Goal: Information Seeking & Learning: Learn about a topic

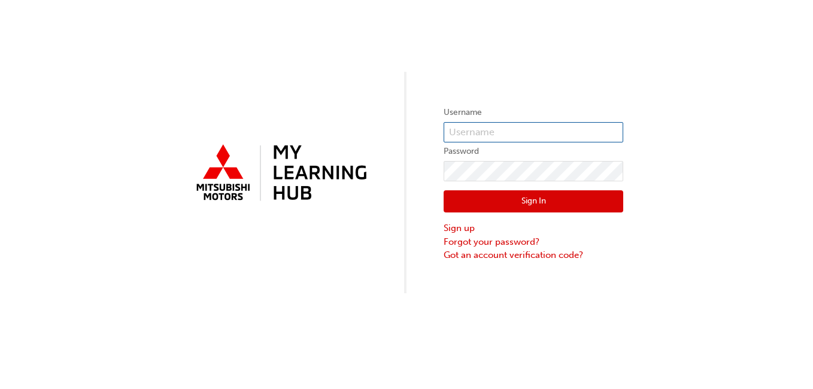
click at [554, 134] on input "text" at bounding box center [534, 132] width 180 height 20
type input "0005264865"
click at [524, 209] on button "Sign In" at bounding box center [534, 201] width 180 height 23
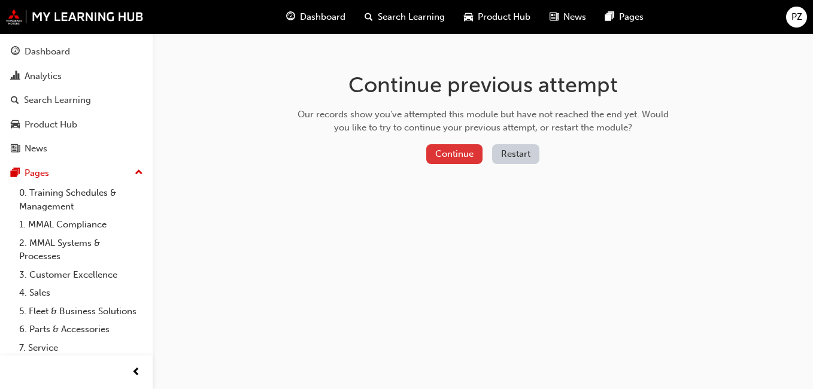
click at [450, 156] on button "Continue" at bounding box center [454, 154] width 56 height 20
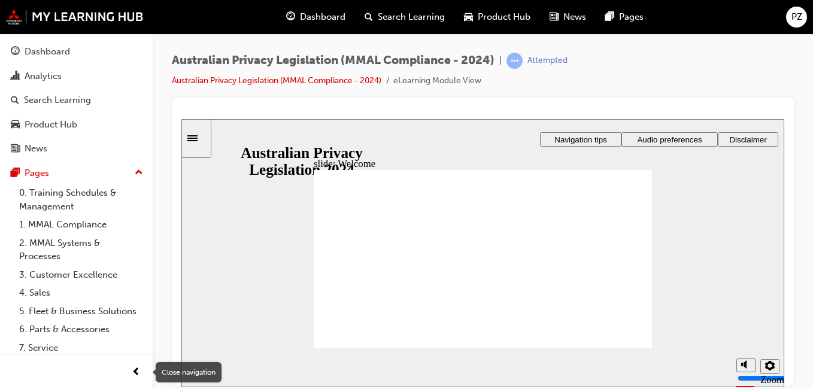
click at [138, 371] on span "prev-icon" at bounding box center [136, 372] width 9 height 15
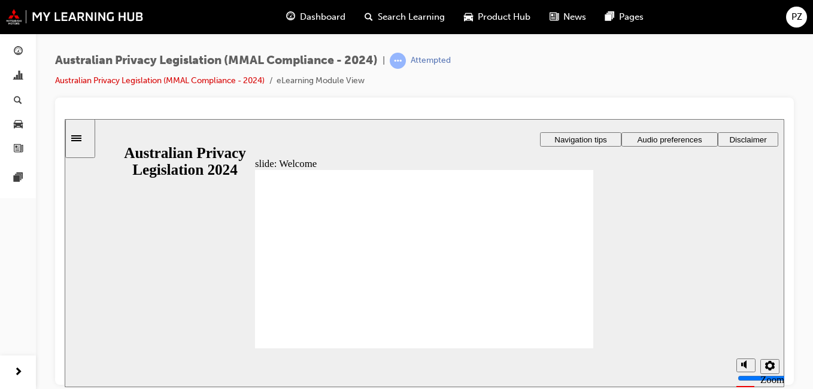
click at [772, 368] on icon "Settings" at bounding box center [771, 366] width 10 height 10
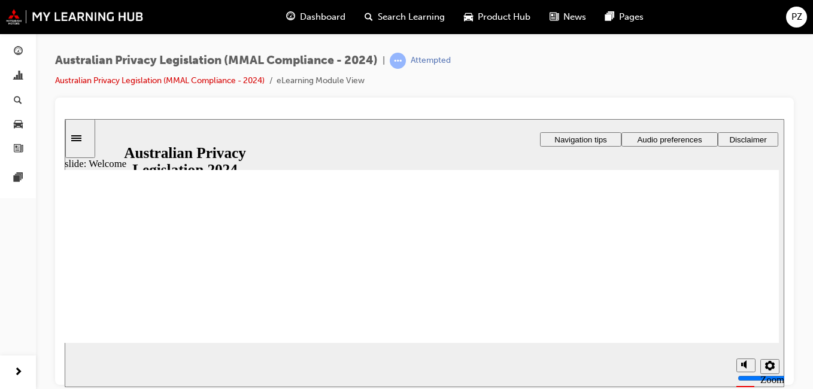
click at [773, 370] on icon "Settings" at bounding box center [771, 366] width 10 height 10
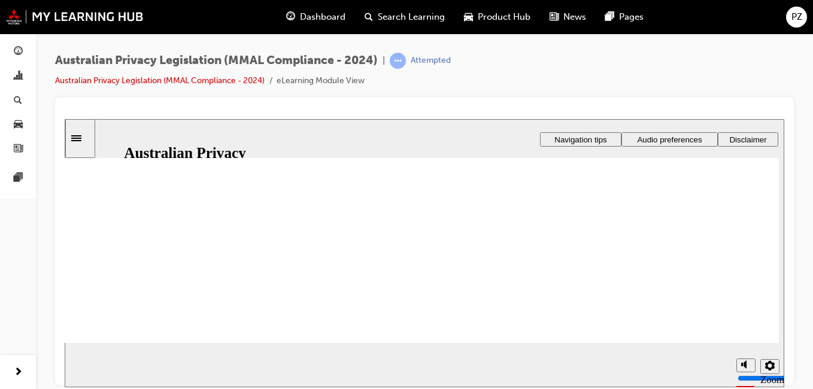
scroll to position [45, 0]
drag, startPoint x: 784, startPoint y: 230, endPoint x: 786, endPoint y: 268, distance: 37.8
click at [785, 268] on html "slide: Welcome Rectangle 1 Rectangle 3 Privacy, Mitsubishi Motors and you At Mi…" at bounding box center [425, 253] width 720 height 268
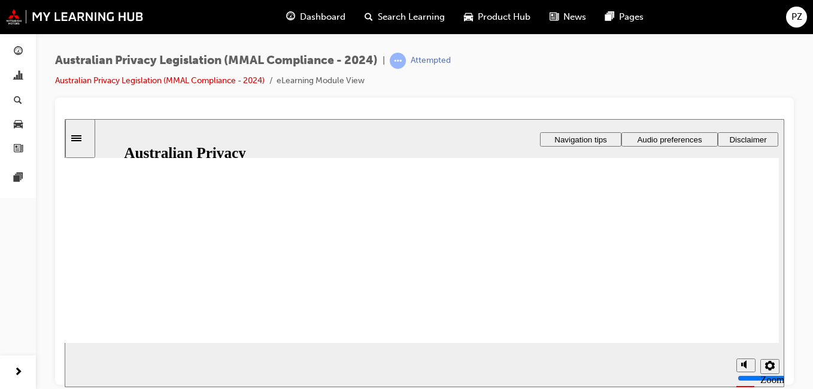
scroll to position [31, 0]
drag, startPoint x: 781, startPoint y: 277, endPoint x: 854, endPoint y: 305, distance: 78.5
click at [785, 186] on html "slide: Welcome Rectangle 1 Rectangle 3 Privacy, Mitsubishi Motors and you At Mi…" at bounding box center [425, 253] width 720 height 268
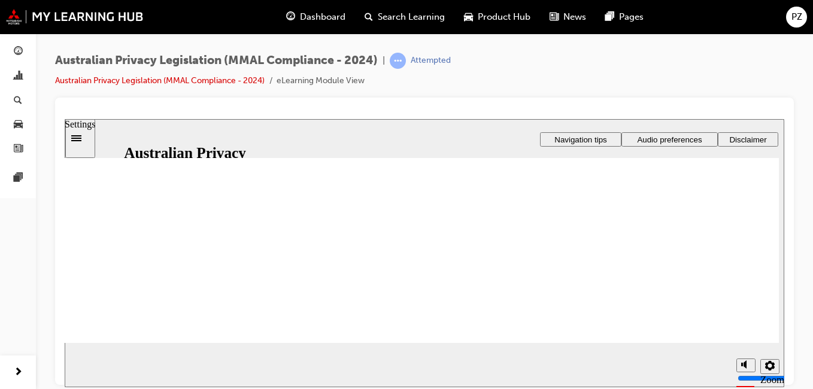
click at [772, 362] on icon "Settings" at bounding box center [771, 366] width 10 height 10
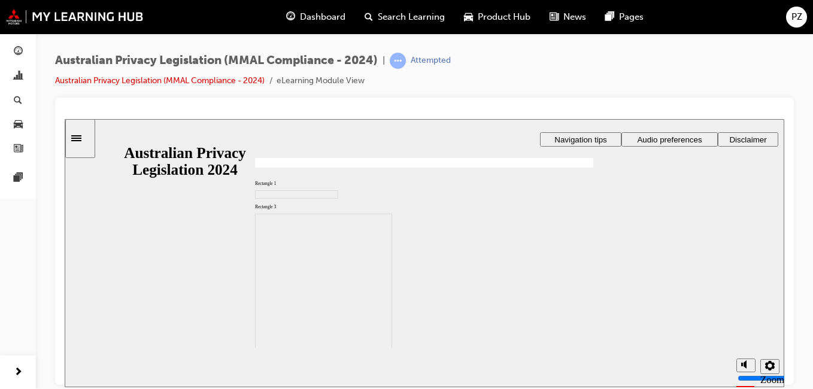
scroll to position [0, 0]
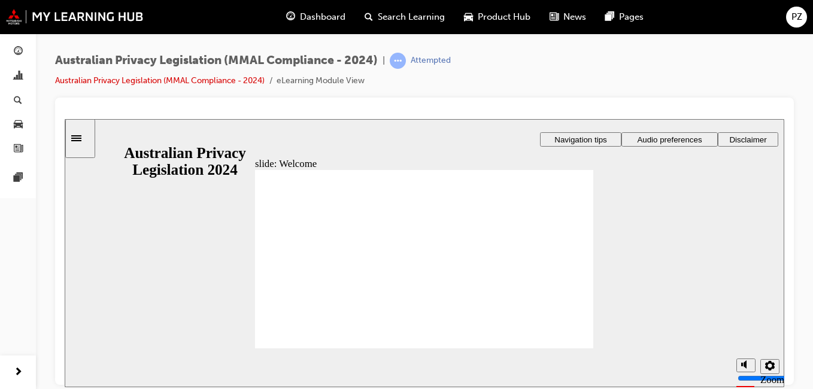
checkbox input "true"
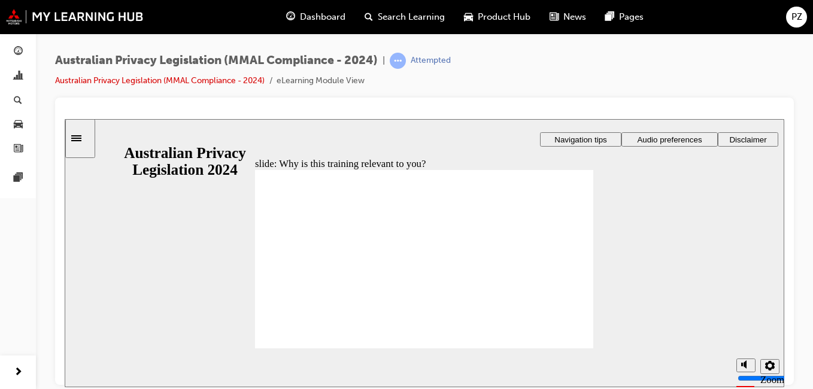
click at [144, 187] on div "slide: About this module Rectangle 1 Rectangle 3 About this module What you’ll …" at bounding box center [425, 253] width 720 height 268
click at [406, 123] on div "slide: About this module Rectangle 1 Rectangle 3 About this module What you’ll …" at bounding box center [425, 253] width 720 height 268
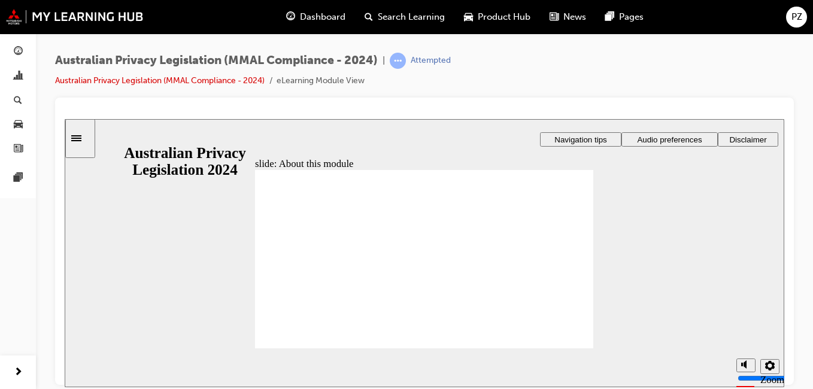
drag, startPoint x: 406, startPoint y: 123, endPoint x: 742, endPoint y: 267, distance: 365.3
click at [742, 267] on div "slide: About this module Rectangle 1 Rectangle 3 About this module What you’ll …" at bounding box center [425, 253] width 720 height 268
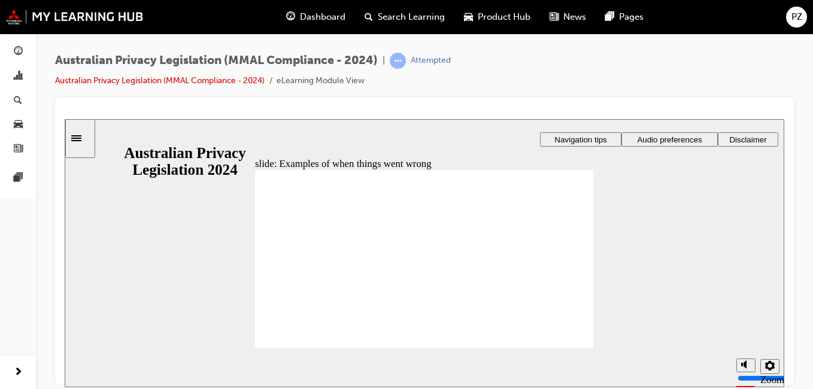
radio input "true"
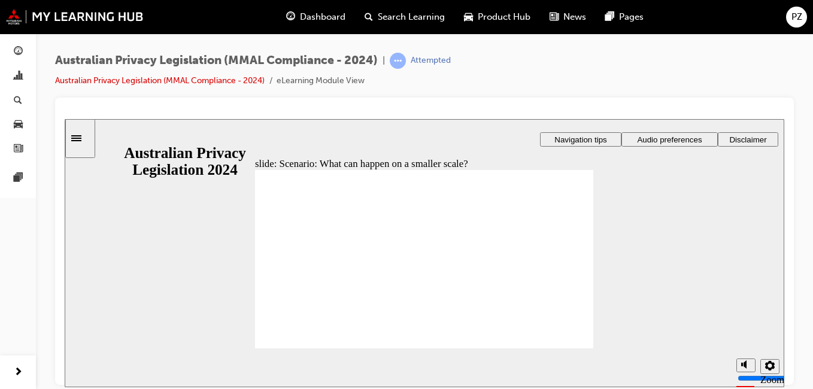
radio input "true"
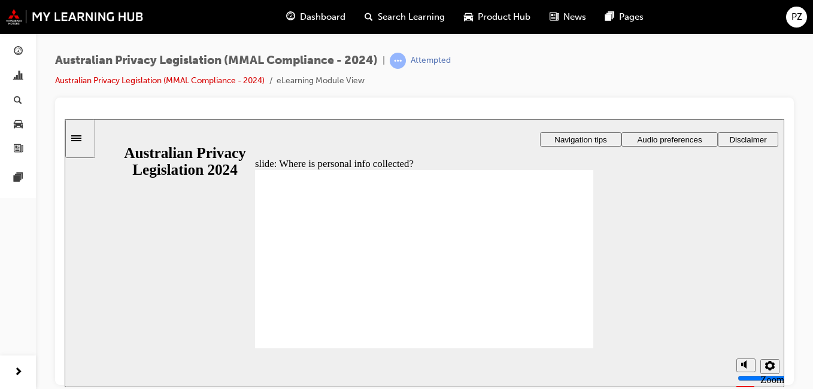
drag, startPoint x: 436, startPoint y: 243, endPoint x: 522, endPoint y: 282, distance: 94.3
drag, startPoint x: 441, startPoint y: 244, endPoint x: 335, endPoint y: 297, distance: 118.9
drag, startPoint x: 418, startPoint y: 248, endPoint x: 498, endPoint y: 286, distance: 89.5
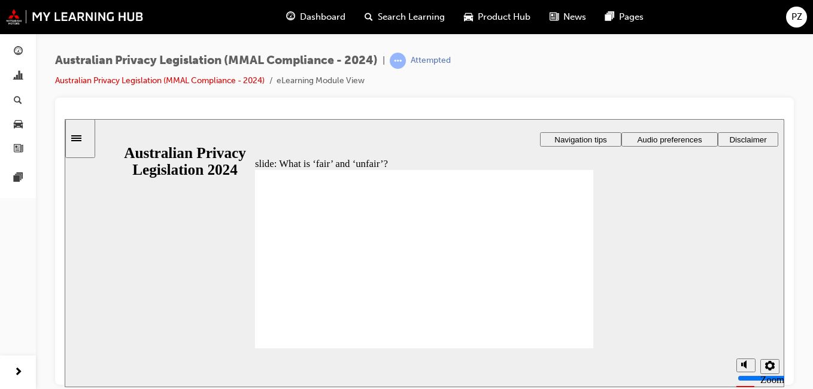
drag, startPoint x: 438, startPoint y: 250, endPoint x: 329, endPoint y: 299, distance: 119.8
drag, startPoint x: 331, startPoint y: 301, endPoint x: 501, endPoint y: 303, distance: 170.1
drag, startPoint x: 422, startPoint y: 246, endPoint x: 313, endPoint y: 283, distance: 114.8
drag, startPoint x: 435, startPoint y: 243, endPoint x: 325, endPoint y: 294, distance: 121.2
drag, startPoint x: 426, startPoint y: 237, endPoint x: 512, endPoint y: 286, distance: 99.3
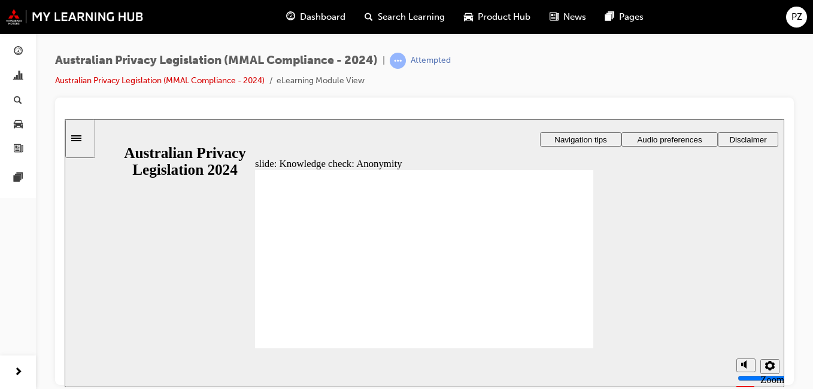
checkbox input "true"
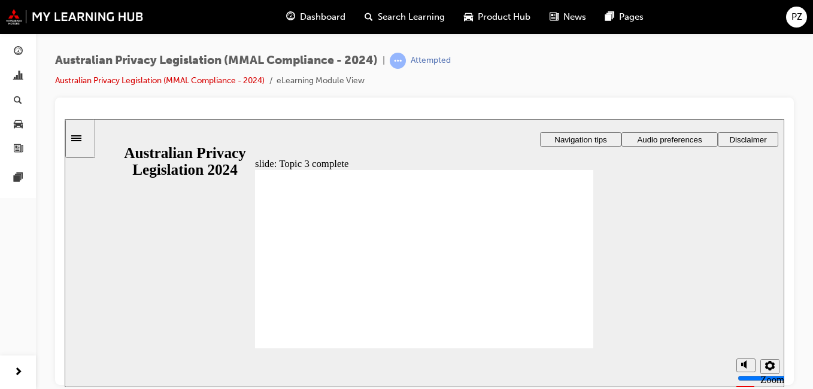
checkbox input "true"
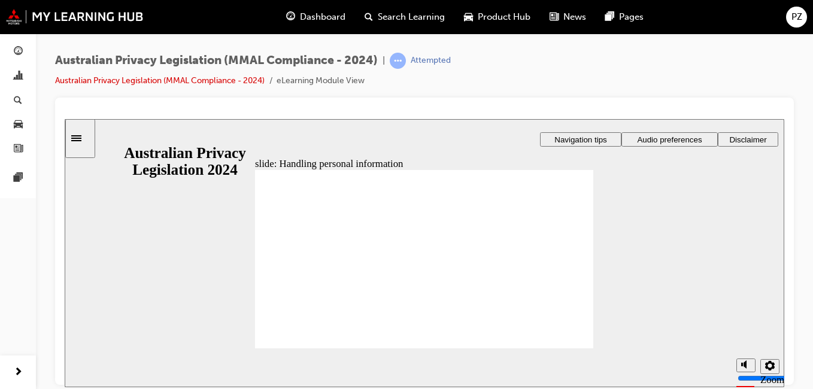
checkbox input "true"
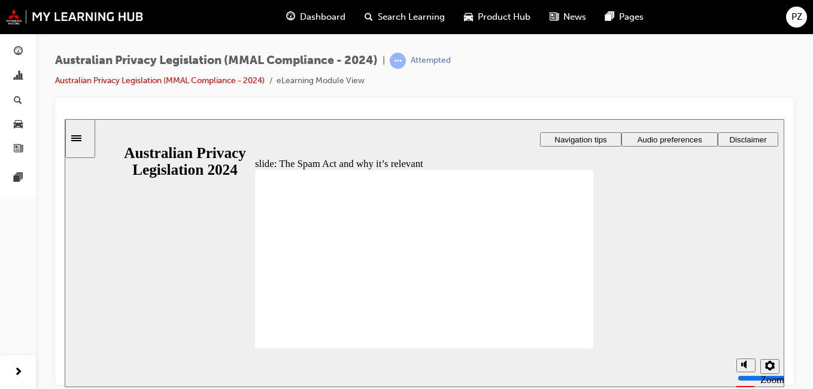
radio input "true"
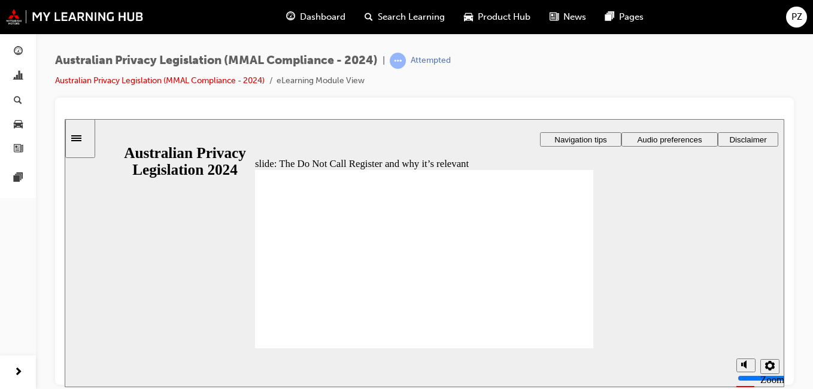
radio input "true"
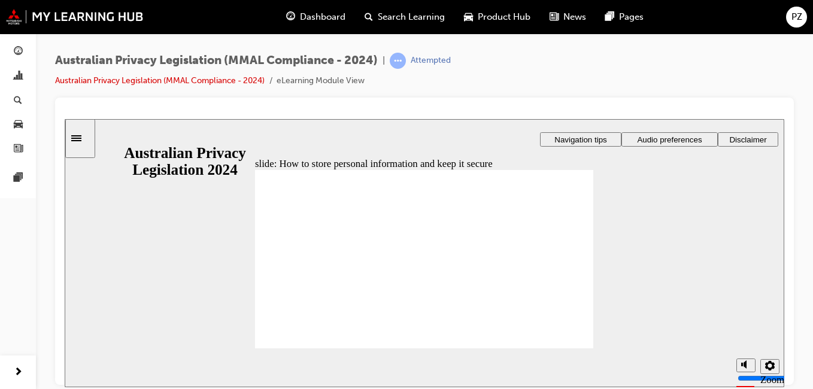
radio input "true"
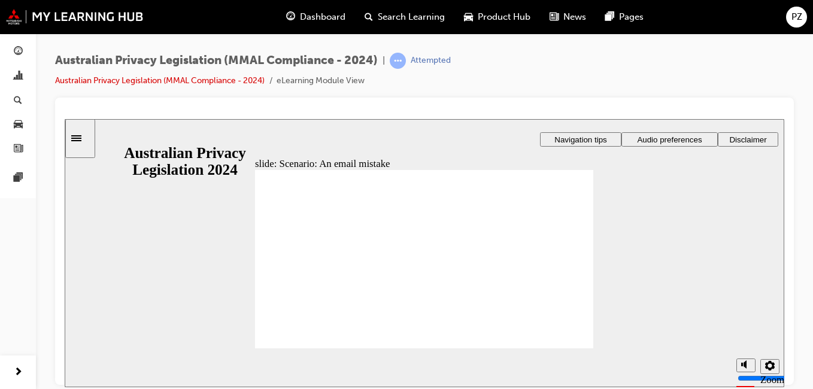
radio input "true"
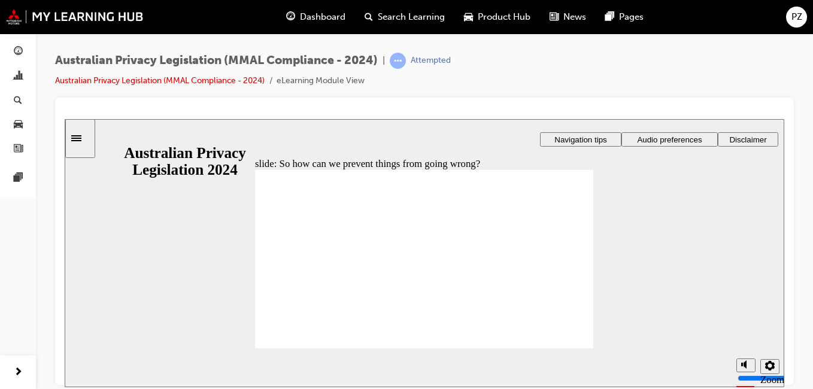
radio input "true"
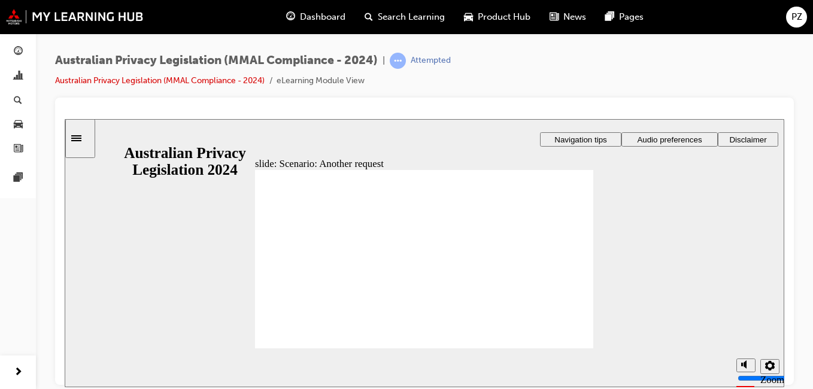
radio input "true"
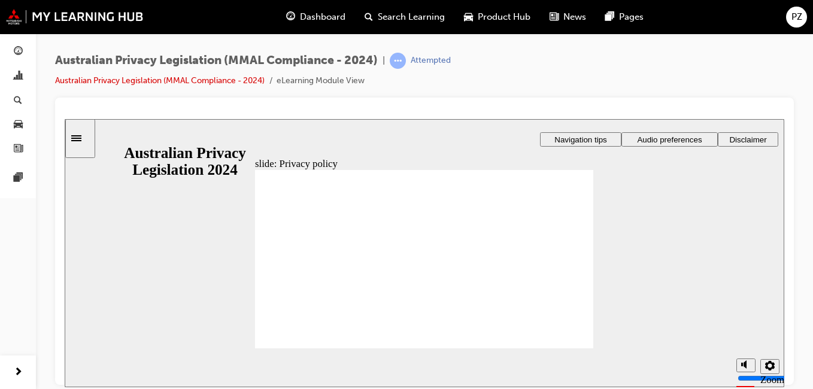
checkbox input "true"
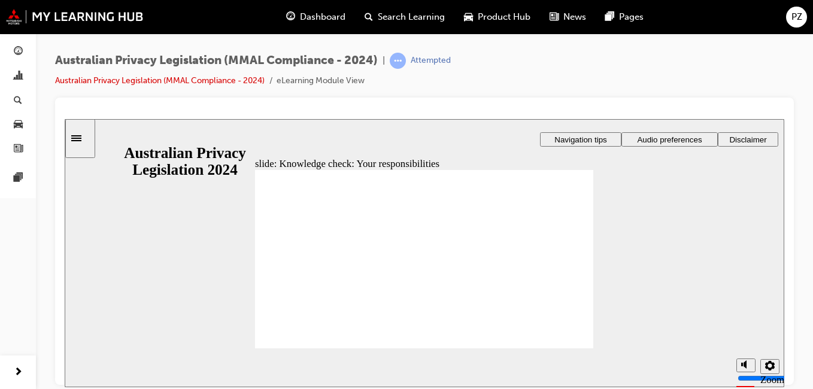
checkbox input "true"
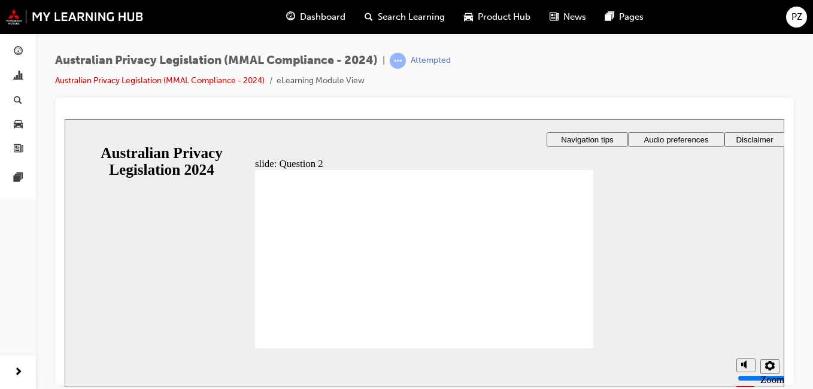
radio input "true"
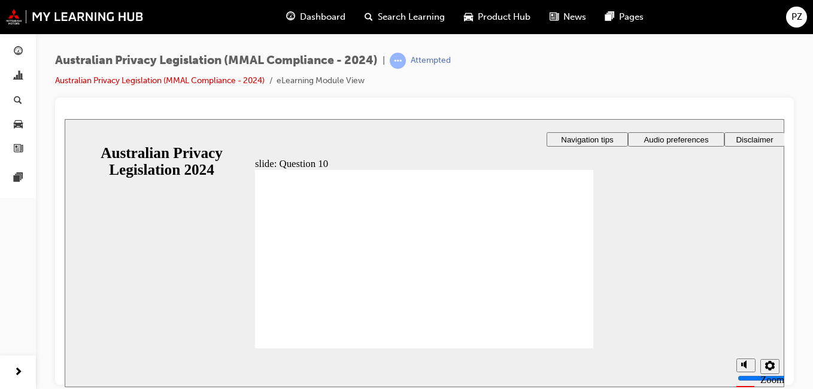
radio input "true"
checkbox input "true"
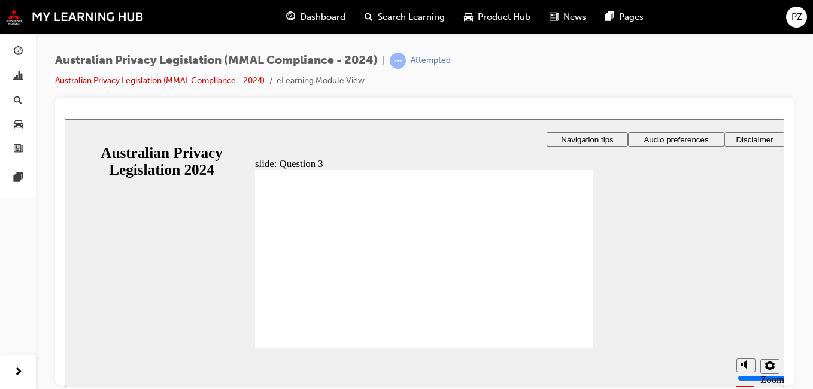
checkbox input "true"
radio input "true"
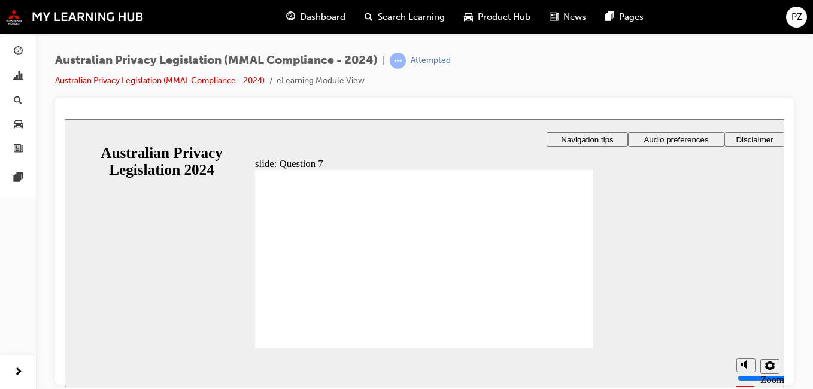
radio input "true"
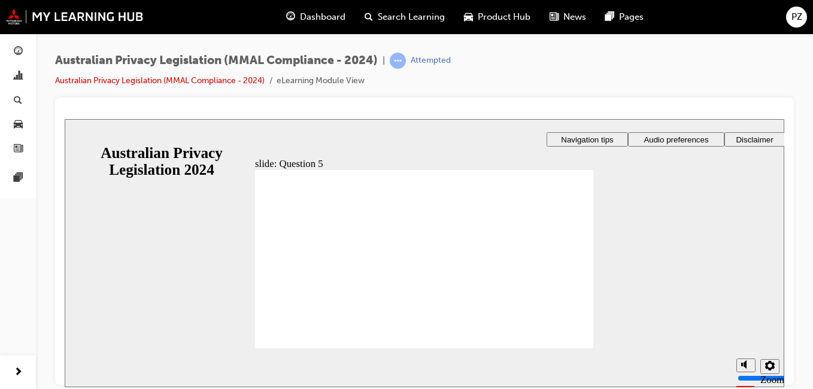
click at [564, 348] on section "Playback Speed 2 1.75" at bounding box center [425, 367] width 720 height 39
radio input "true"
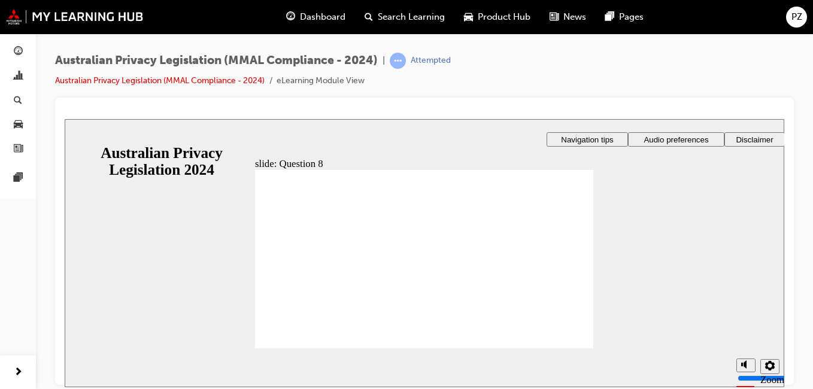
radio input "true"
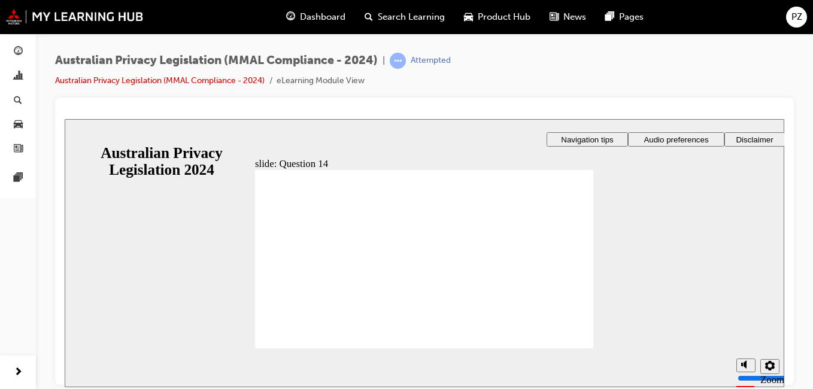
radio input "true"
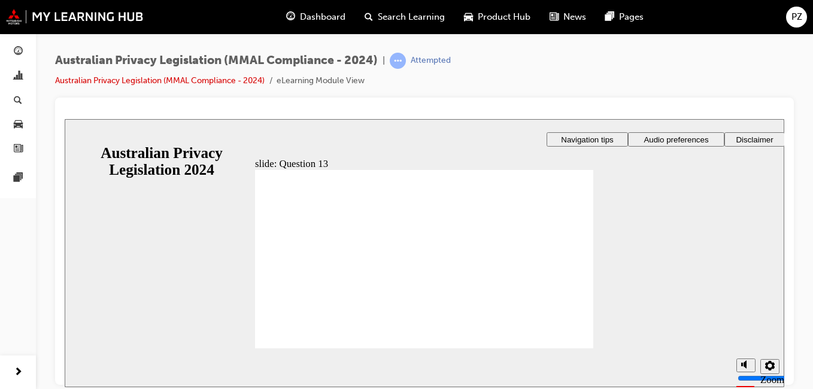
drag, startPoint x: 645, startPoint y: 361, endPoint x: 575, endPoint y: 341, distance: 72.7
click at [575, 341] on div "slide: Question 13 Rectangle 1 That's right. This type of issue needs to be ass…" at bounding box center [425, 253] width 720 height 268
radio input "true"
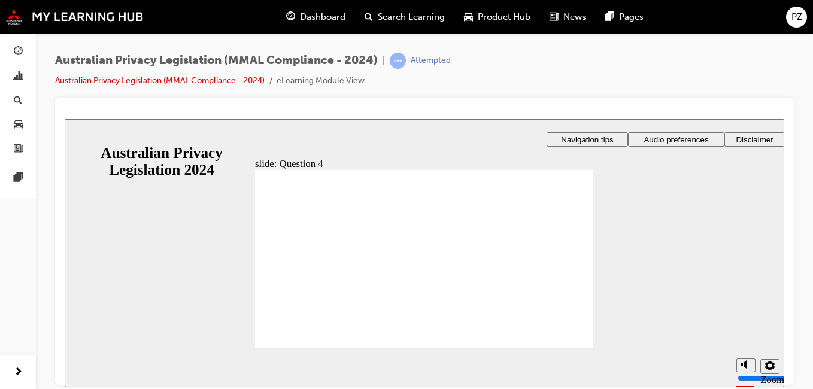
radio input "true"
checkbox input "true"
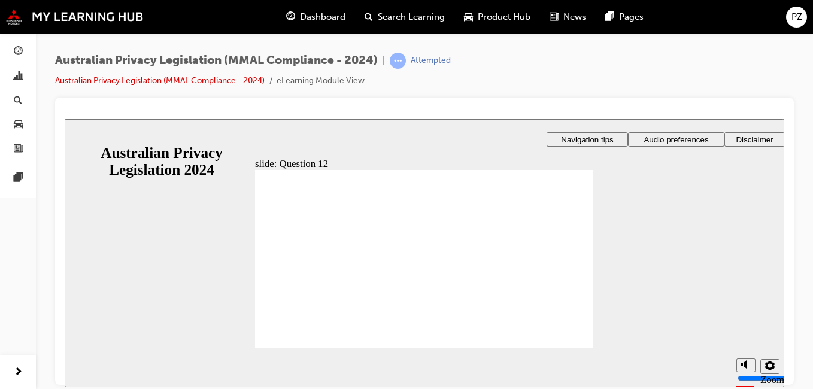
checkbox input "true"
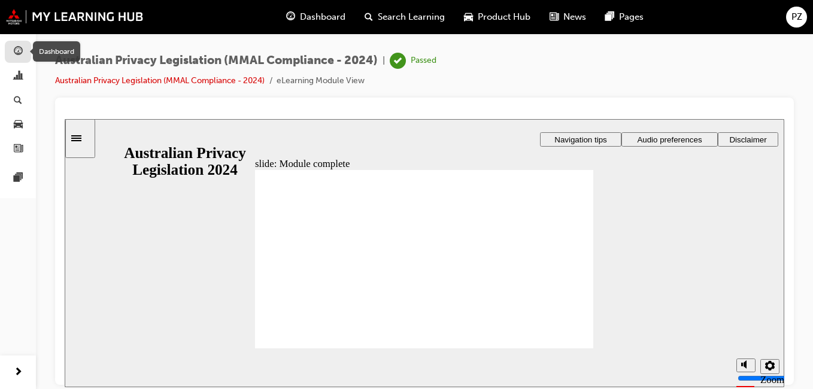
click at [16, 55] on span "guage-icon" at bounding box center [18, 52] width 9 height 11
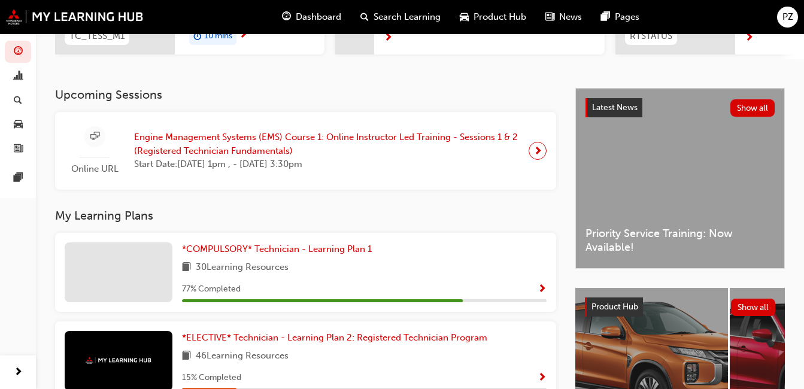
scroll to position [297, 0]
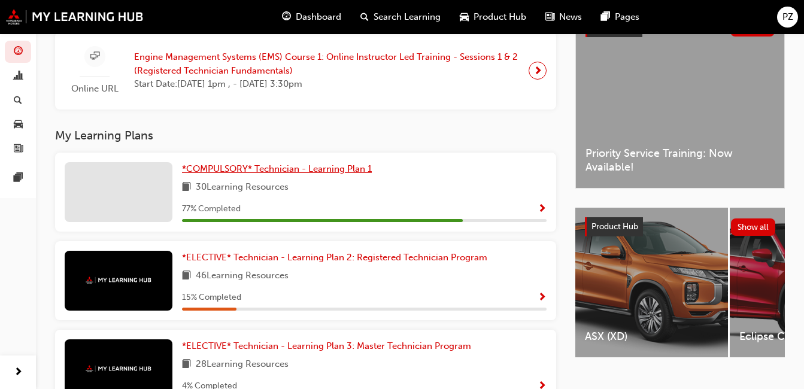
click at [317, 174] on span "*COMPULSORY* Technician - Learning Plan 1" at bounding box center [277, 169] width 190 height 11
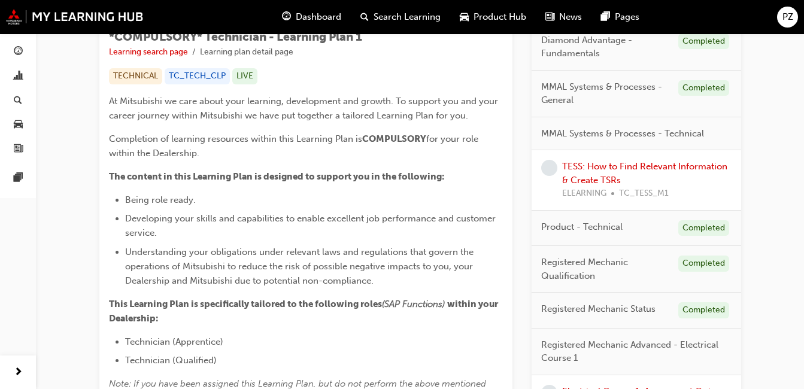
scroll to position [205, 0]
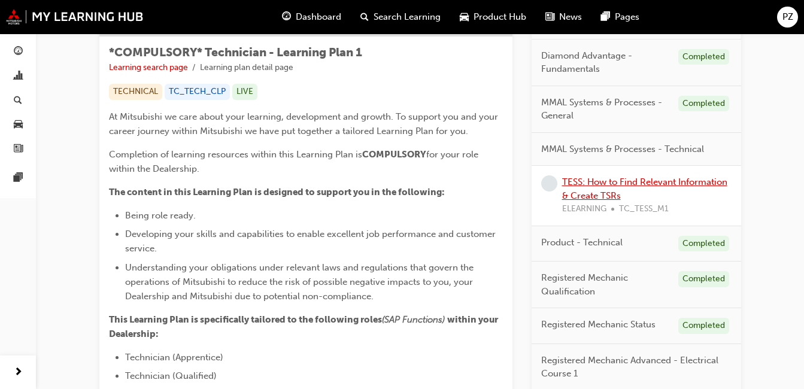
click at [633, 177] on link "TESS: How to Find Relevant Information & Create TSRs" at bounding box center [644, 189] width 165 height 25
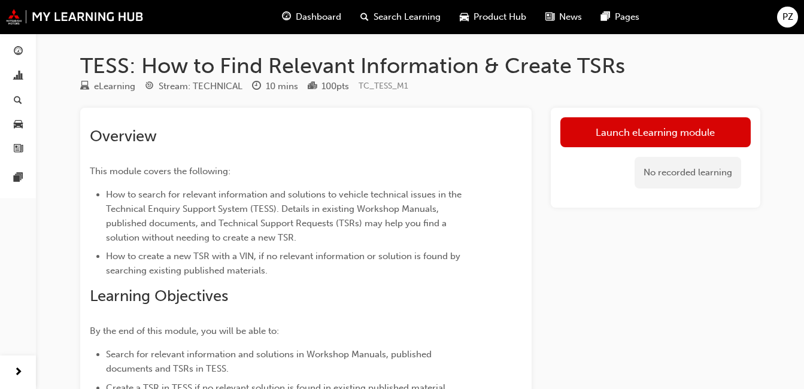
click at [650, 148] on div "No recorded learning" at bounding box center [656, 172] width 190 height 51
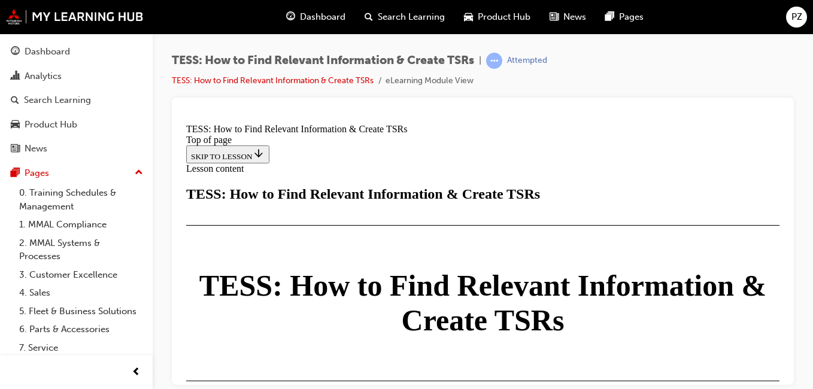
scroll to position [662, 0]
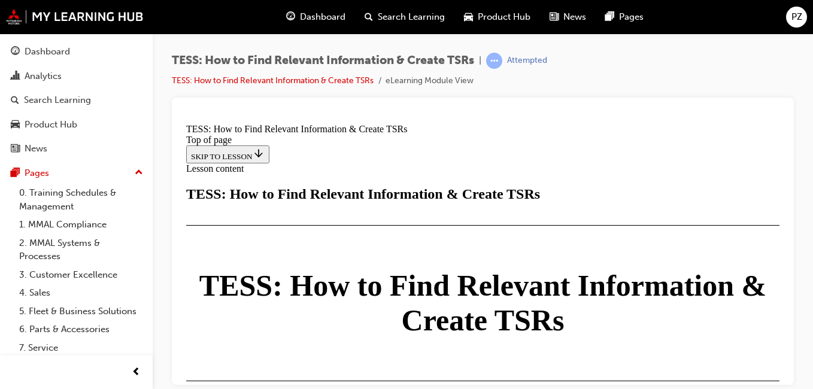
scroll to position [2992, 0]
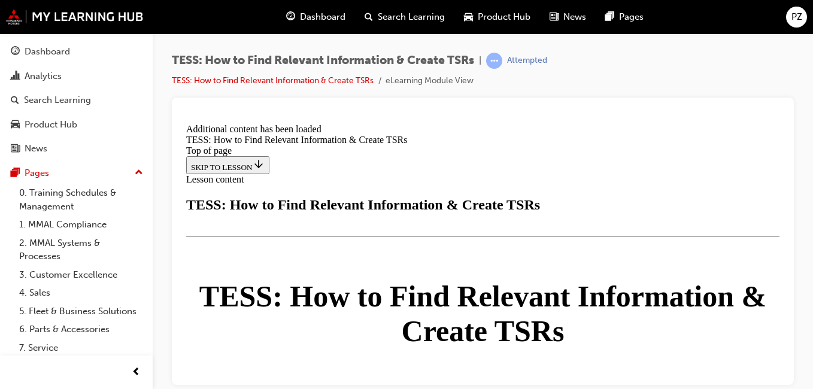
scroll to position [3085, 0]
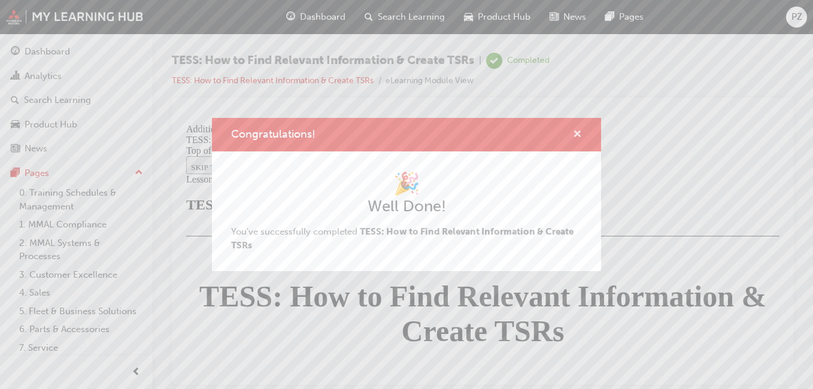
click at [577, 135] on span "cross-icon" at bounding box center [577, 135] width 9 height 11
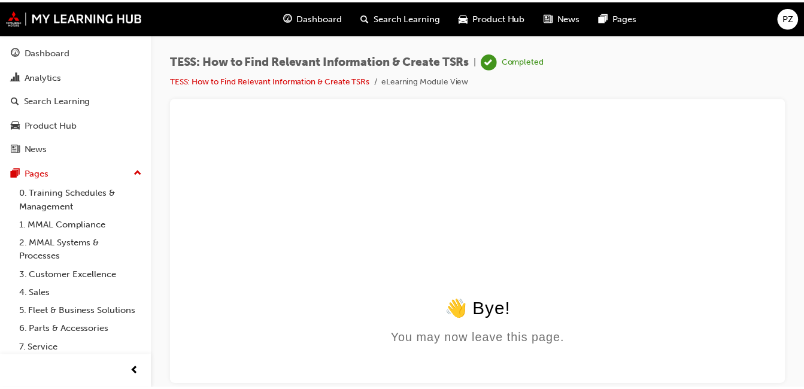
scroll to position [0, 0]
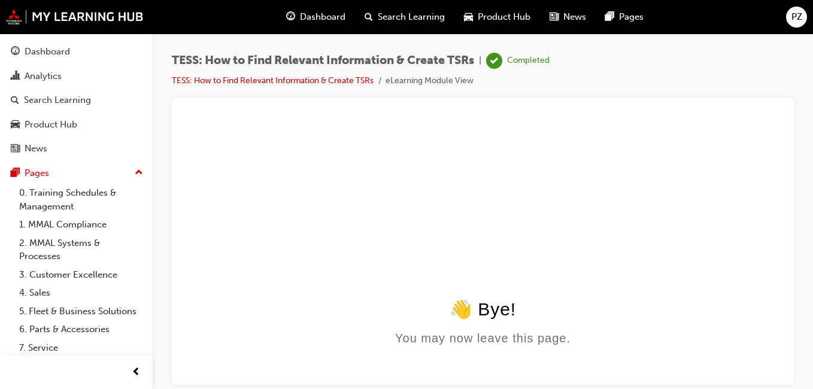
click at [301, 17] on span "Dashboard" at bounding box center [323, 17] width 46 height 14
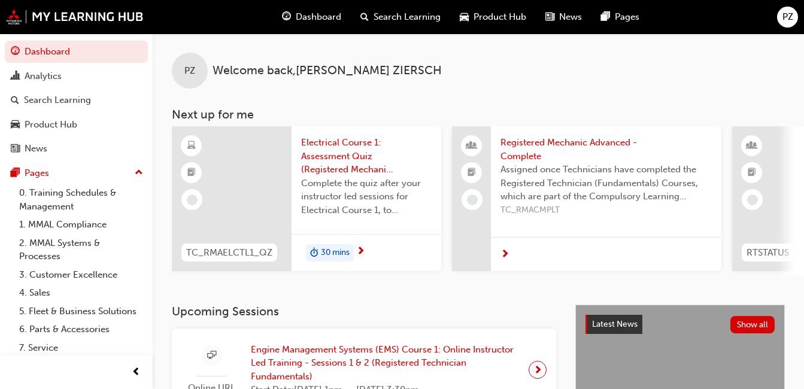
click at [348, 153] on span "Electrical Course 1: Assessment Quiz (Registered Mechanic Advanced)" at bounding box center [366, 156] width 131 height 41
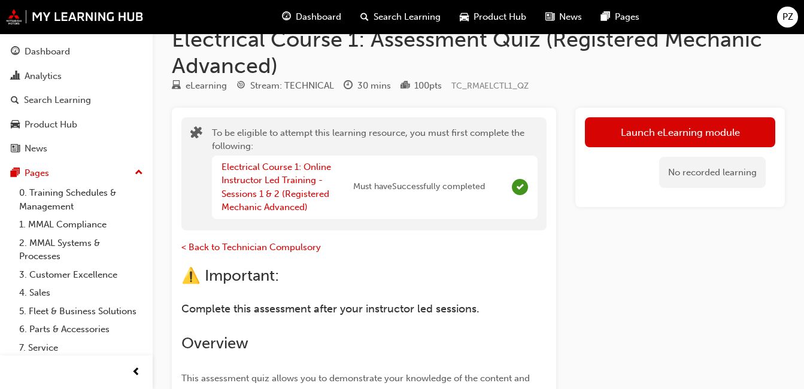
scroll to position [2, 0]
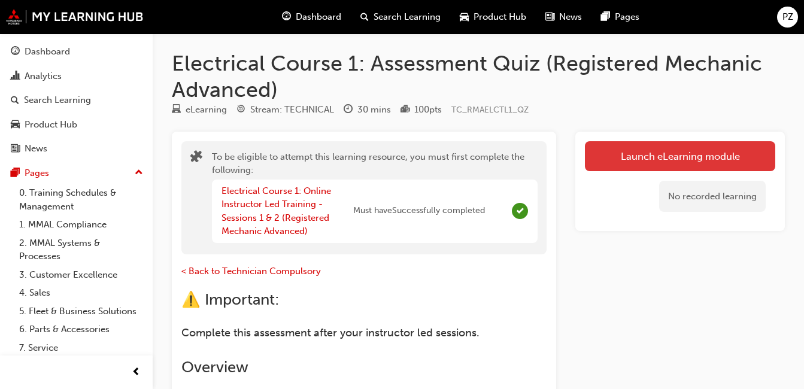
click at [687, 165] on link "Launch eLearning module" at bounding box center [680, 156] width 190 height 30
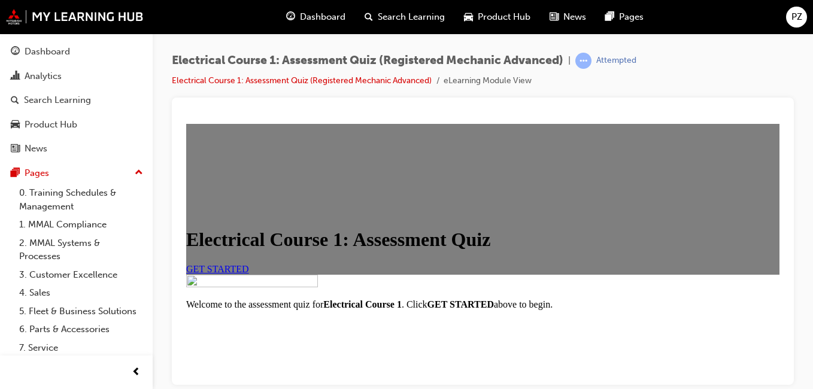
scroll to position [167, 0]
click at [249, 264] on link "GET STARTED" at bounding box center [217, 269] width 63 height 10
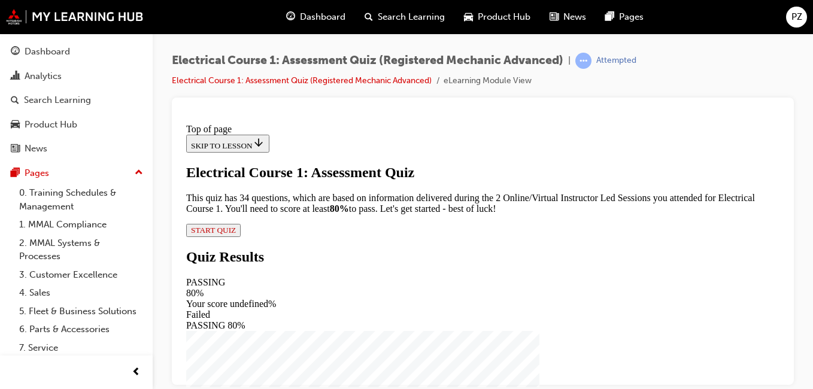
scroll to position [144, 0]
click at [236, 234] on span "START QUIZ" at bounding box center [213, 229] width 45 height 9
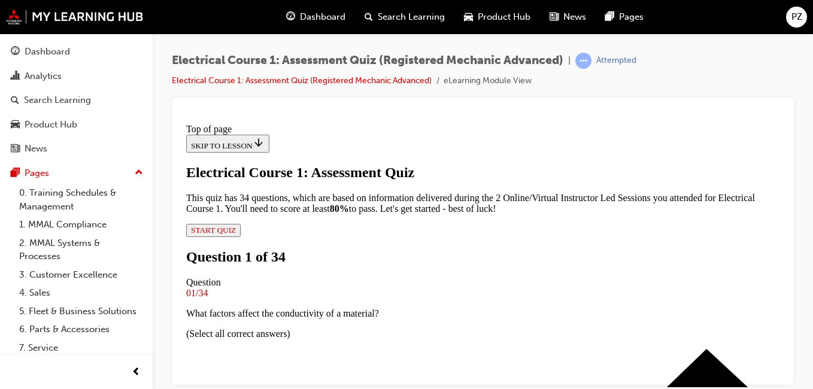
scroll to position [2, 0]
click at [785, 380] on div at bounding box center [483, 242] width 622 height 288
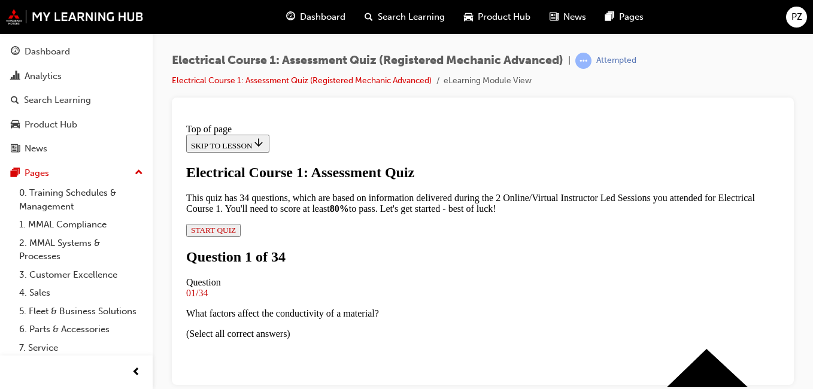
scroll to position [265, 0]
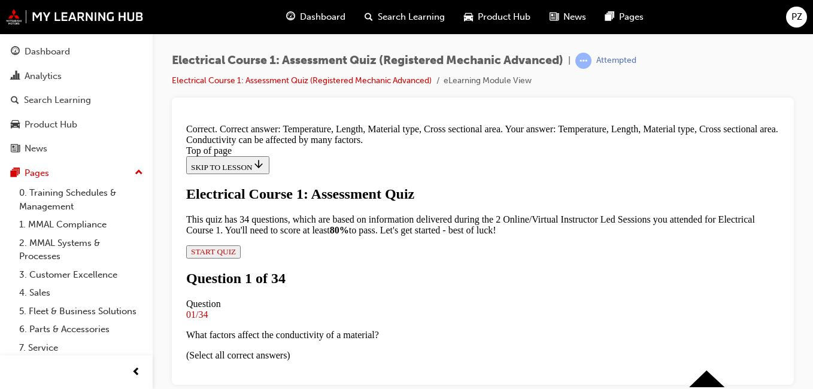
scroll to position [501, 0]
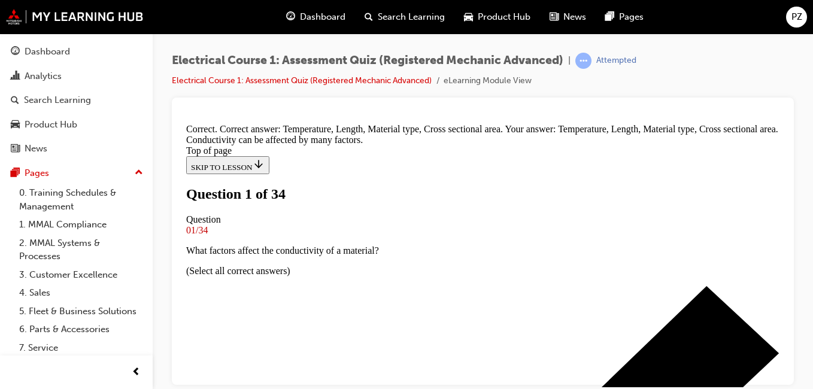
scroll to position [170, 0]
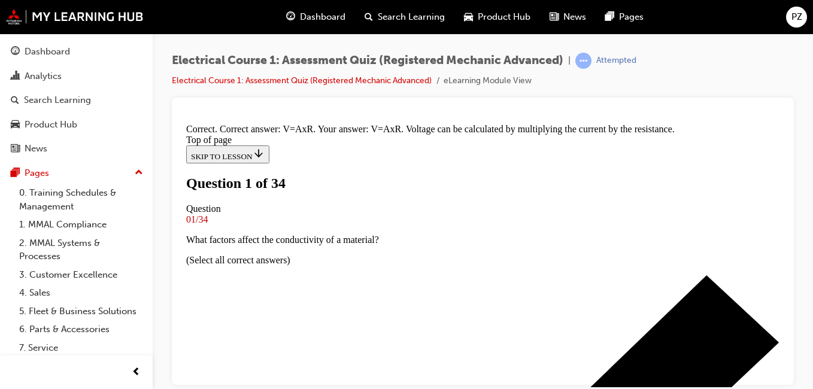
scroll to position [383, 0]
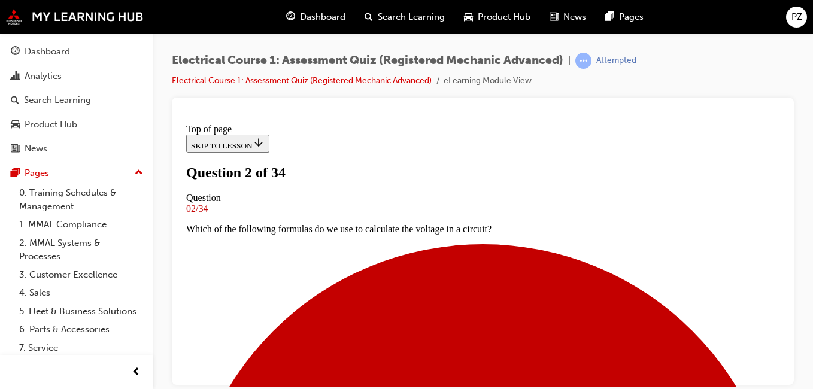
scroll to position [241, 0]
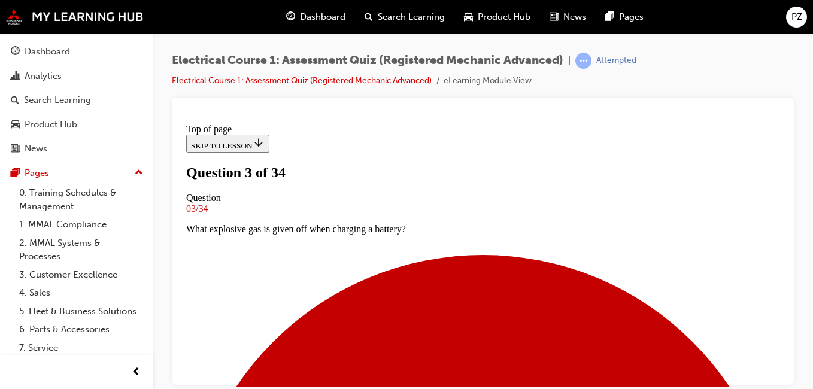
scroll to position [98, 0]
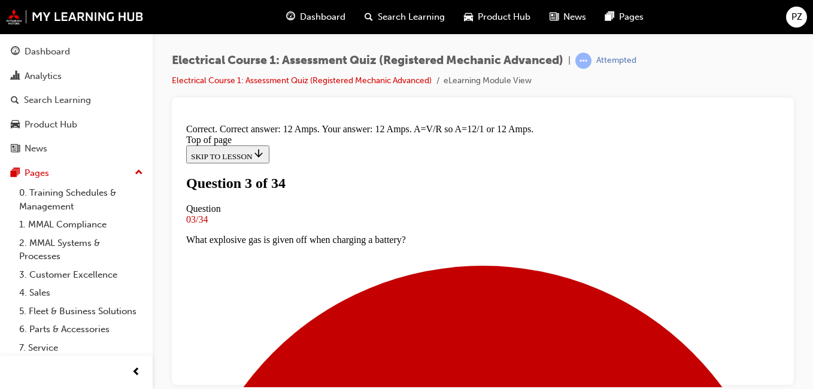
scroll to position [429, 0]
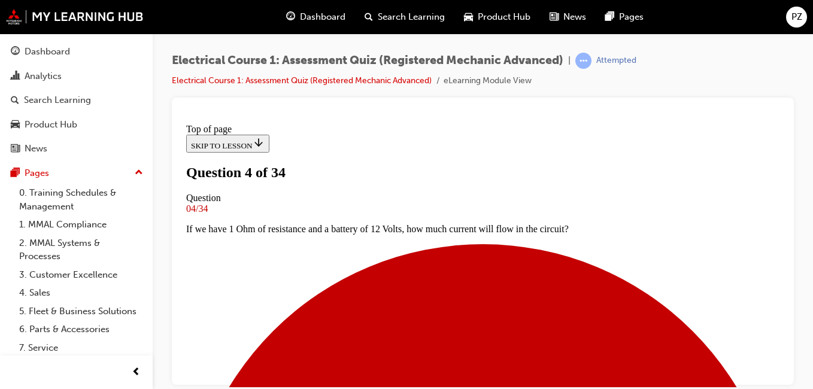
scroll to position [146, 0]
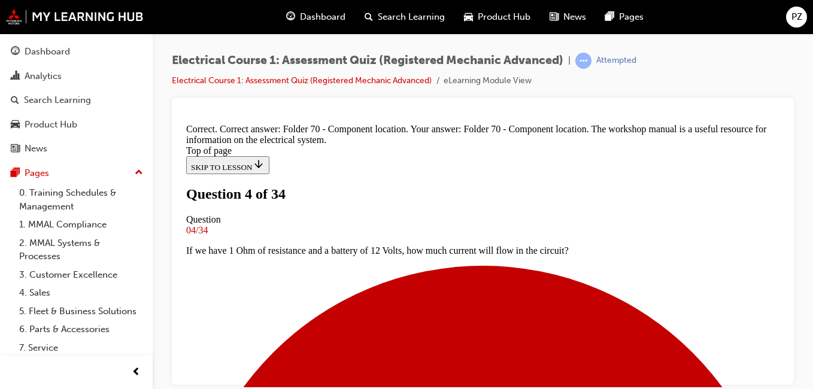
scroll to position [399, 0]
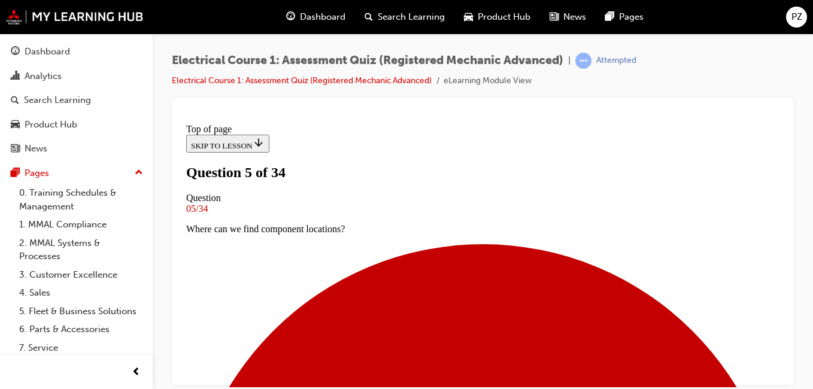
scroll to position [193, 0]
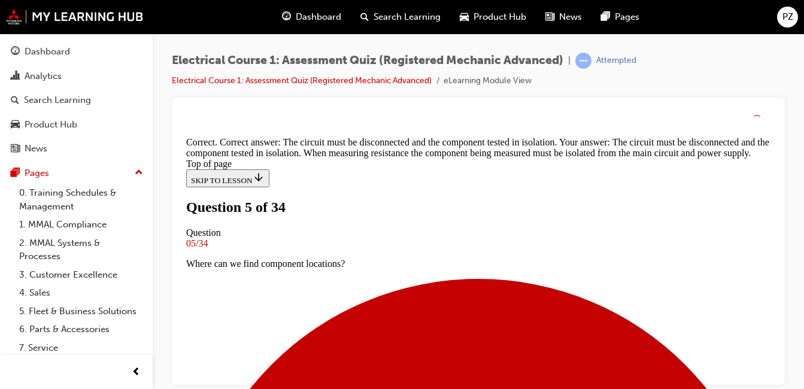
scroll to position [431, 0]
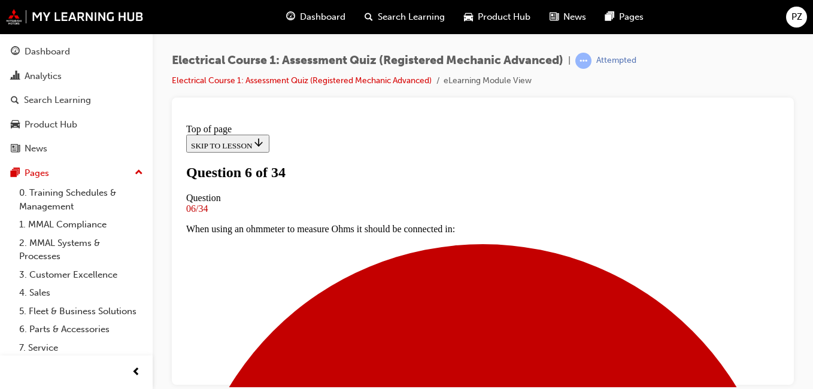
scroll to position [50, 0]
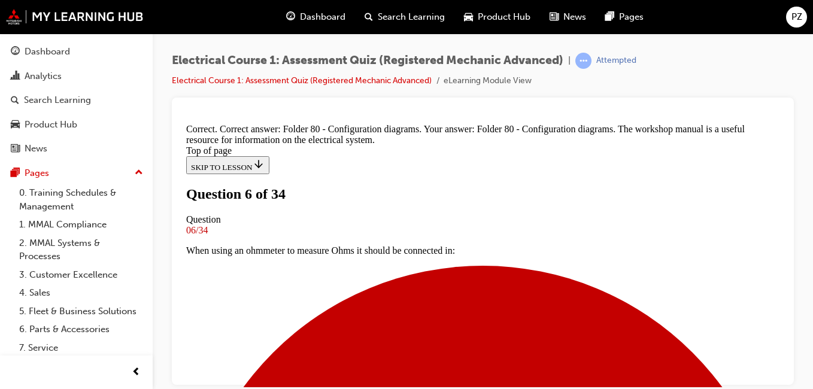
scroll to position [399, 0]
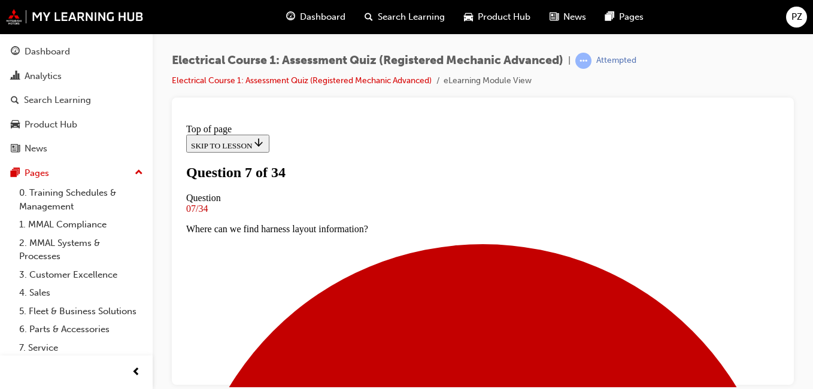
scroll to position [170, 0]
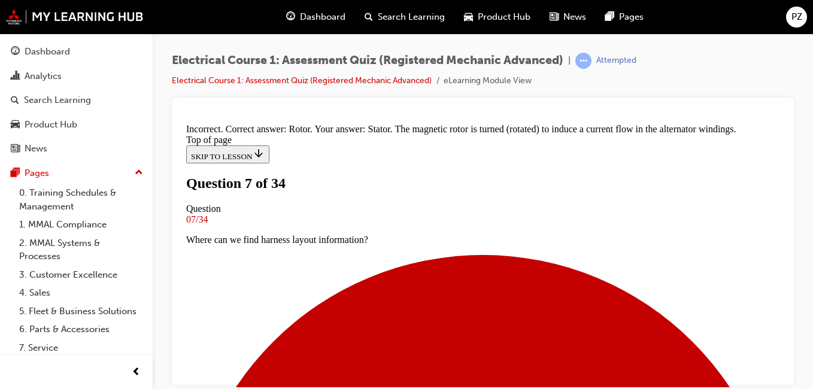
scroll to position [419, 0]
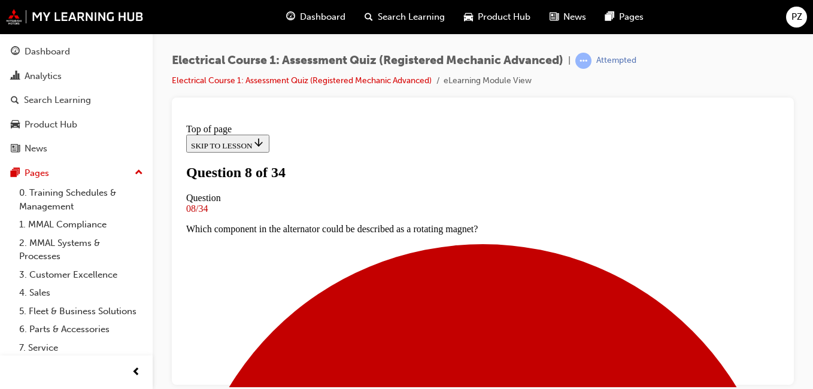
scroll to position [186, 0]
click at [785, 128] on div at bounding box center [483, 242] width 622 height 288
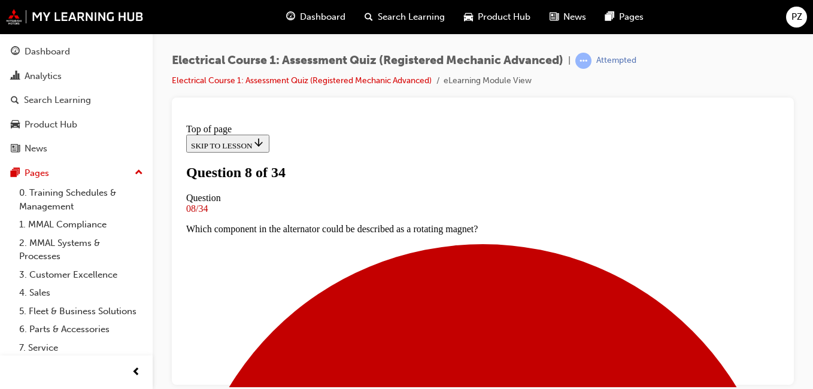
scroll to position [234, 0]
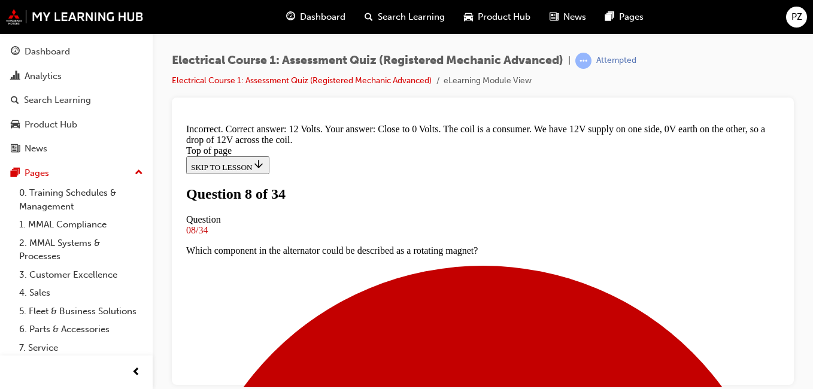
scroll to position [419, 0]
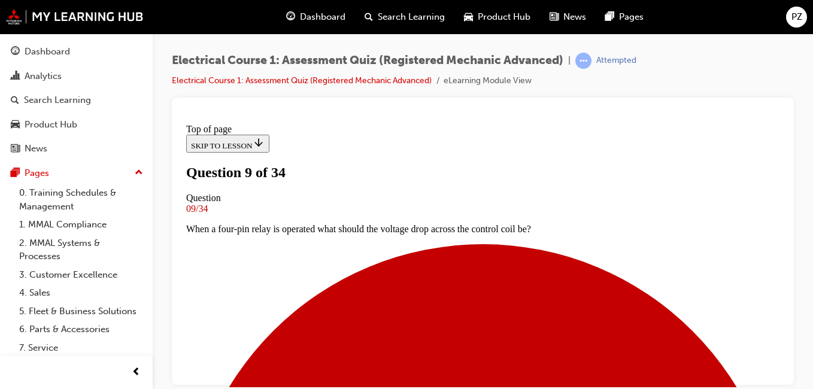
scroll to position [146, 0]
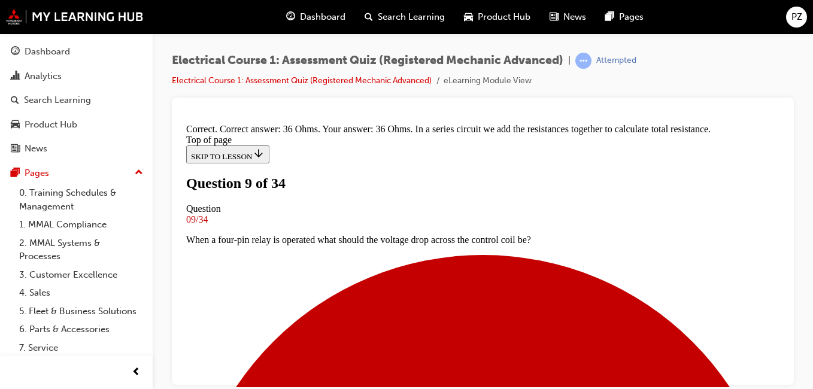
scroll to position [419, 0]
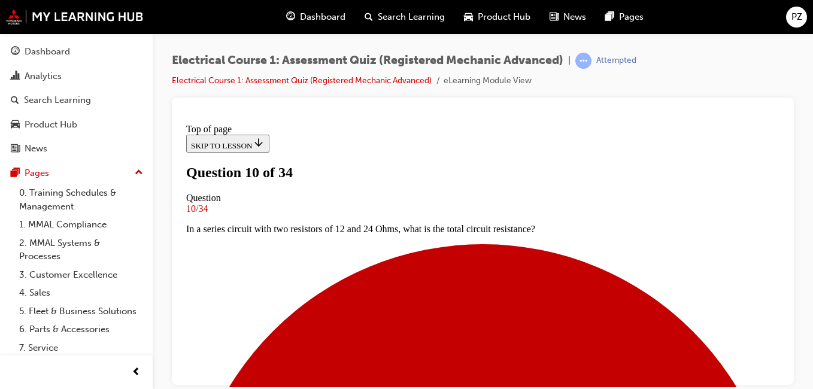
scroll to position [241, 0]
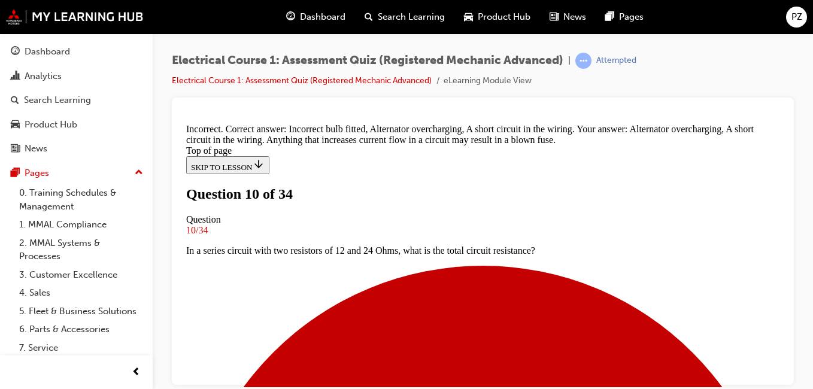
scroll to position [467, 0]
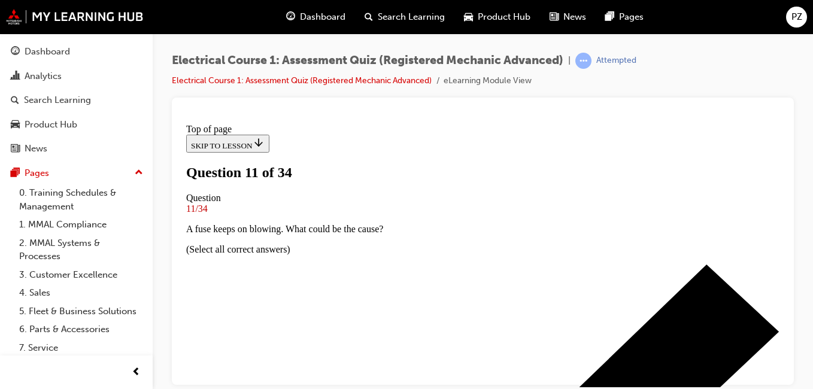
scroll to position [139, 0]
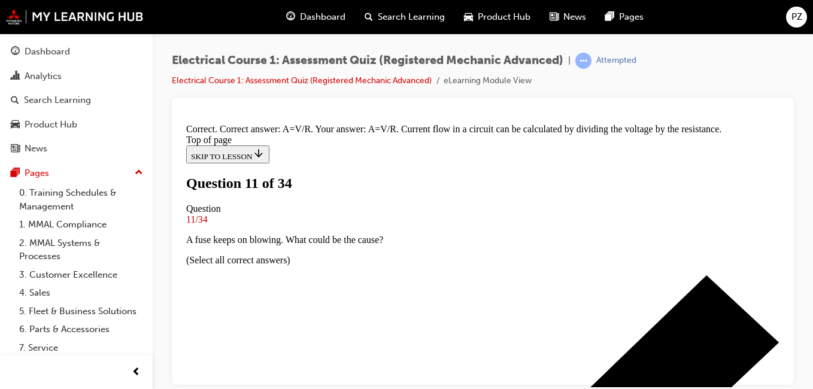
scroll to position [383, 0]
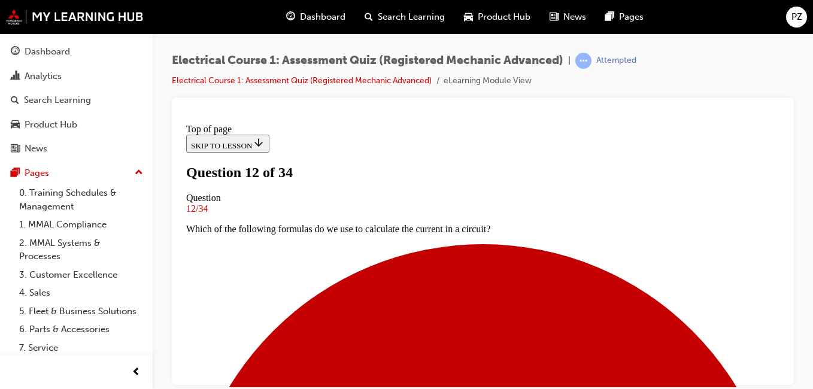
scroll to position [135, 0]
drag, startPoint x: 779, startPoint y: 229, endPoint x: 970, endPoint y: 401, distance: 257.9
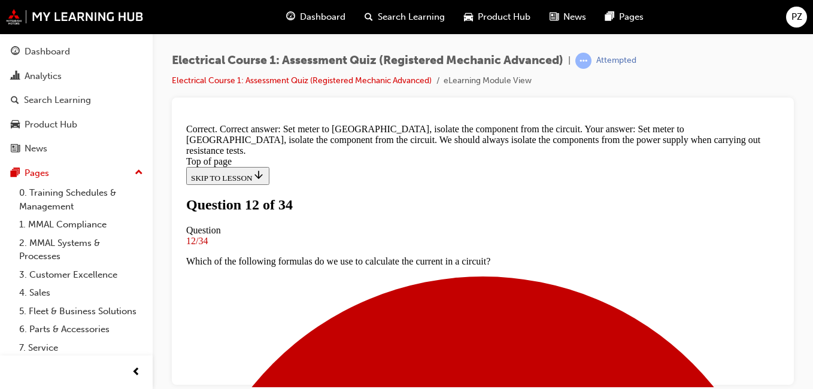
scroll to position [443, 0]
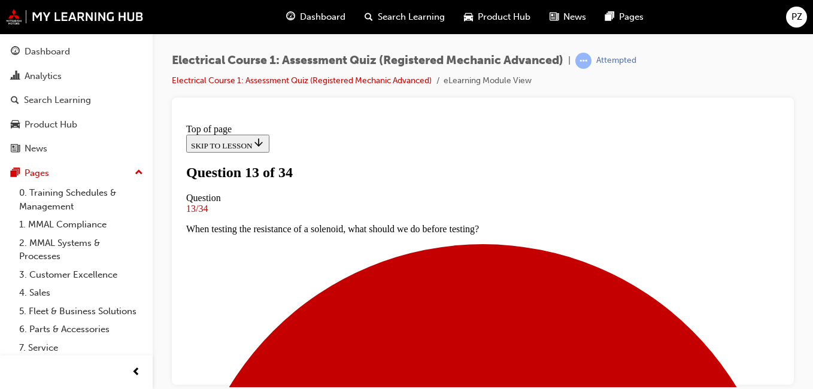
scroll to position [129, 0]
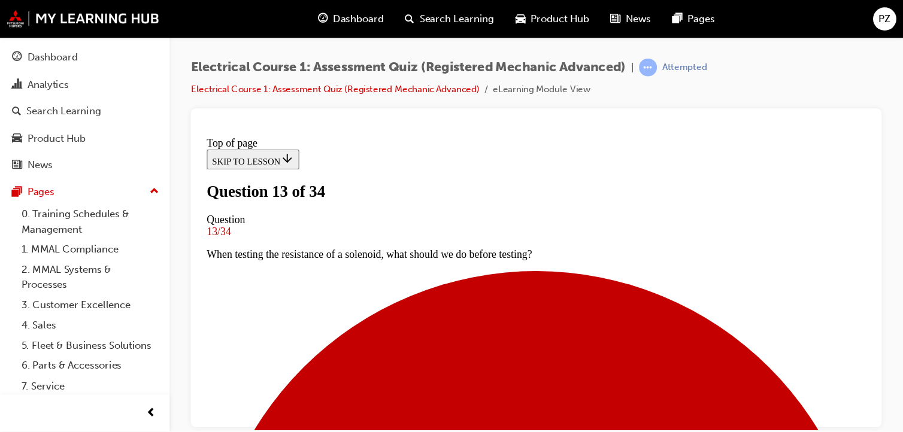
scroll to position [285, 0]
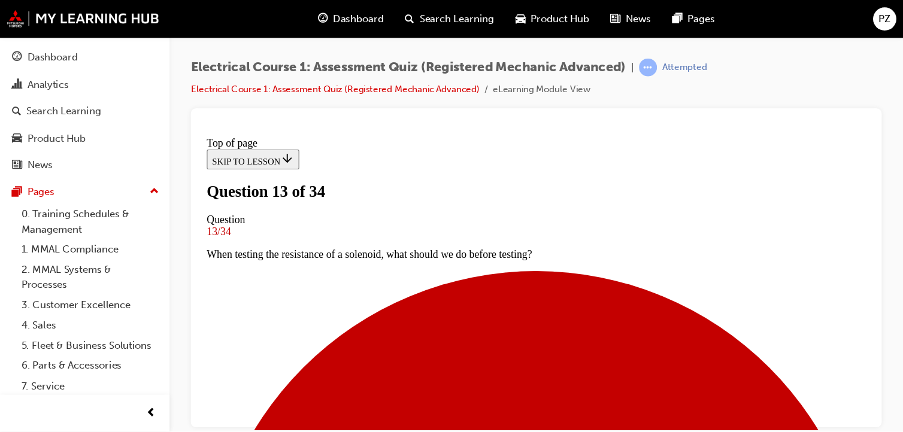
scroll to position [268, 0]
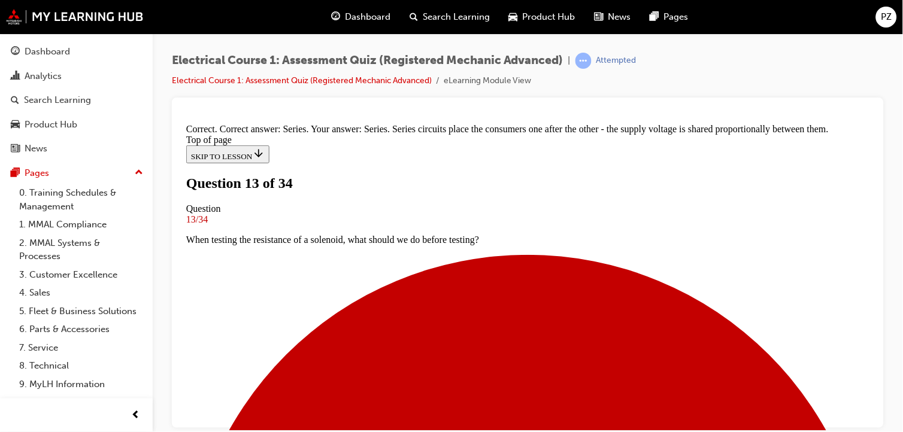
scroll to position [379, 0]
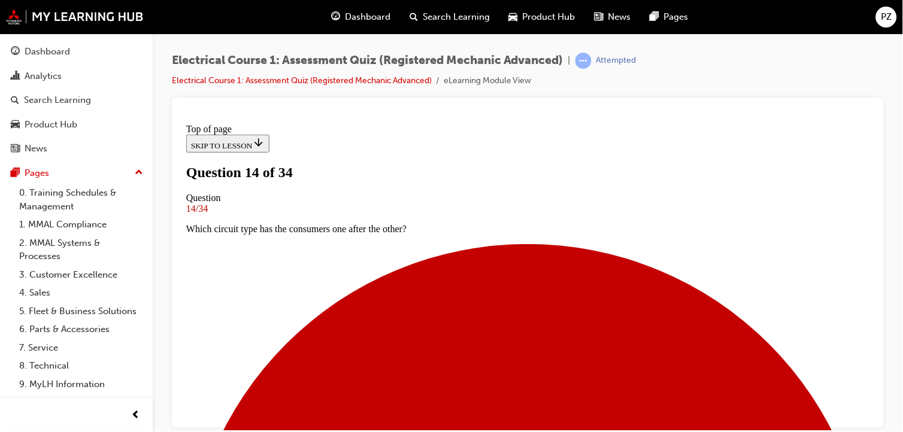
scroll to position [214, 0]
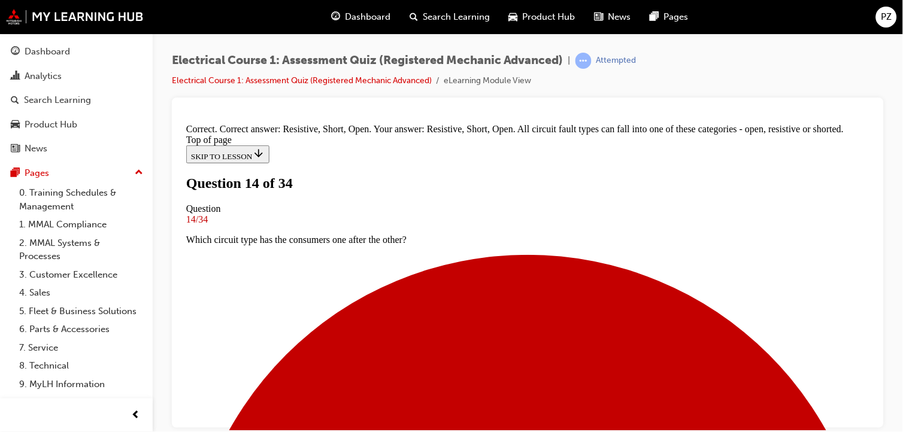
scroll to position [423, 0]
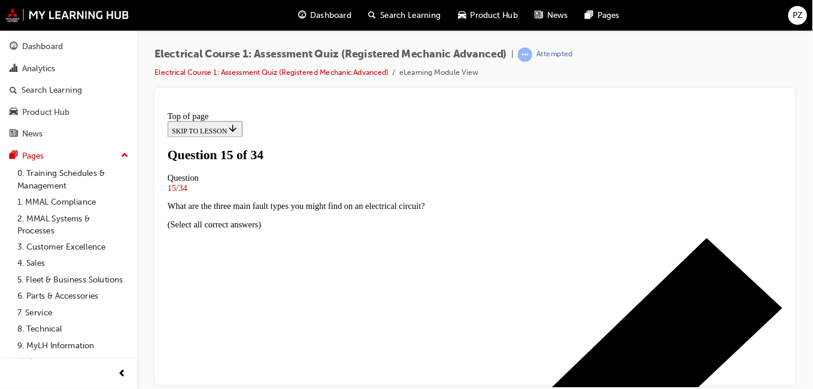
scroll to position [135, 0]
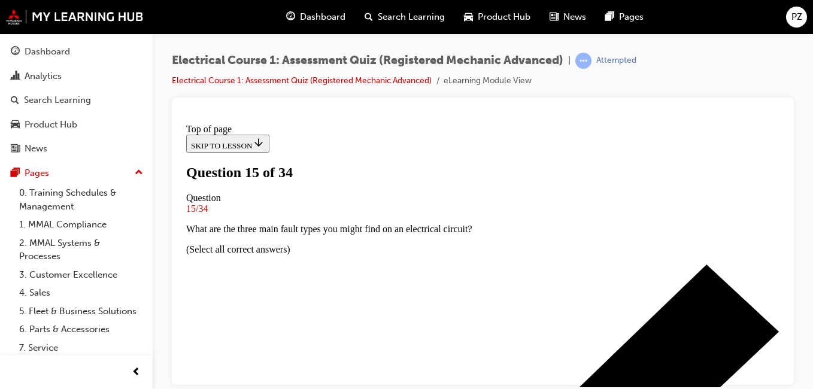
drag, startPoint x: 875, startPoint y: 430, endPoint x: 787, endPoint y: 388, distance: 97.2
click at [715, 352] on div "Electrical Course 1: Assessment Quiz (Registered Mechanic Advanced) | Attempted…" at bounding box center [406, 194] width 813 height 389
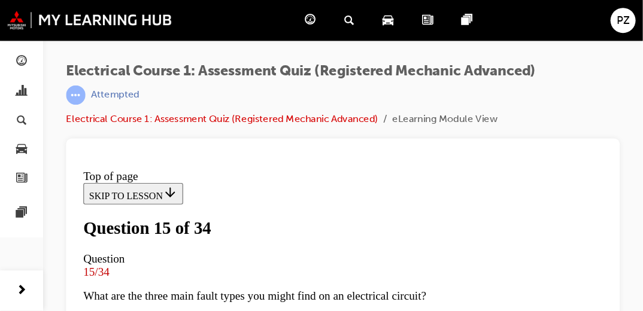
scroll to position [279, 0]
drag, startPoint x: 407, startPoint y: 13, endPoint x: 391, endPoint y: 40, distance: 31.4
click at [391, 40] on div "Electrical Course 1: Assessment Quiz (Registered Mechanic Advanced) | Attempted…" at bounding box center [286, 145] width 500 height 222
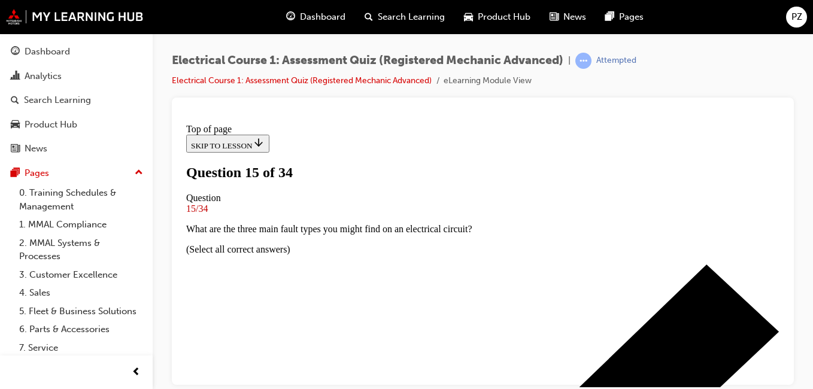
drag, startPoint x: 631, startPoint y: 121, endPoint x: 591, endPoint y: 141, distance: 45.0
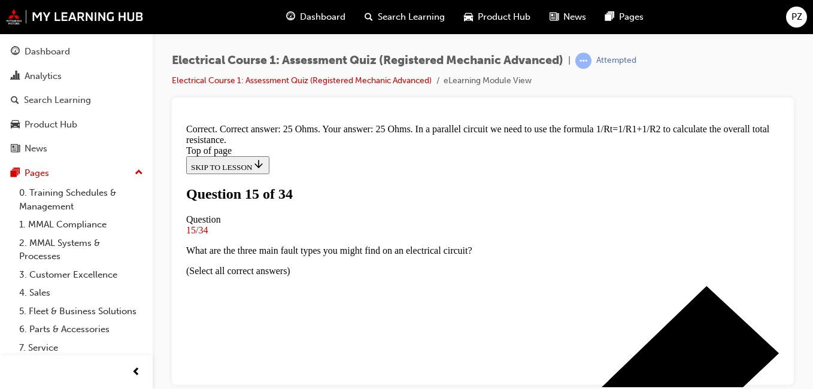
scroll to position [419, 0]
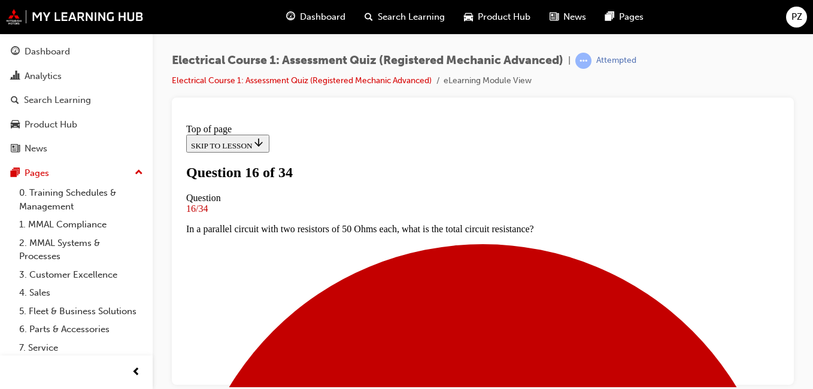
scroll to position [193, 0]
click at [785, 380] on div at bounding box center [483, 242] width 622 height 288
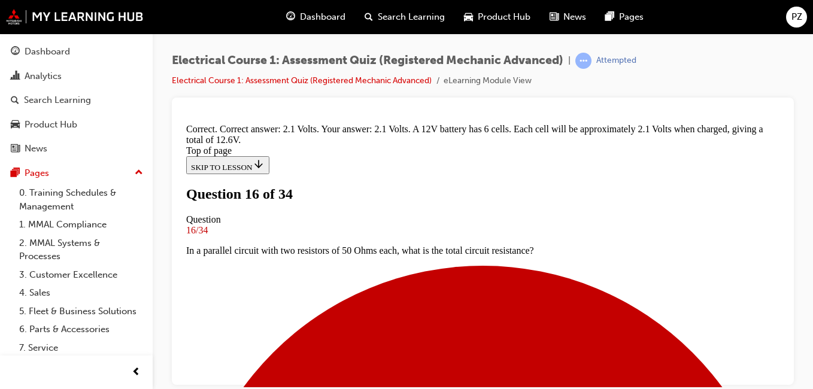
scroll to position [443, 0]
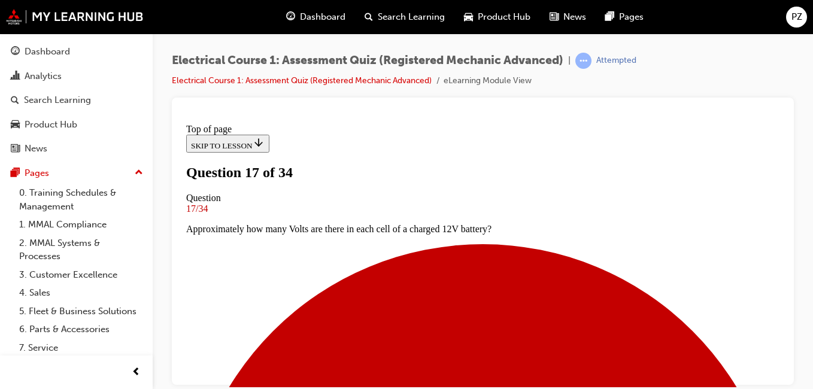
scroll to position [98, 0]
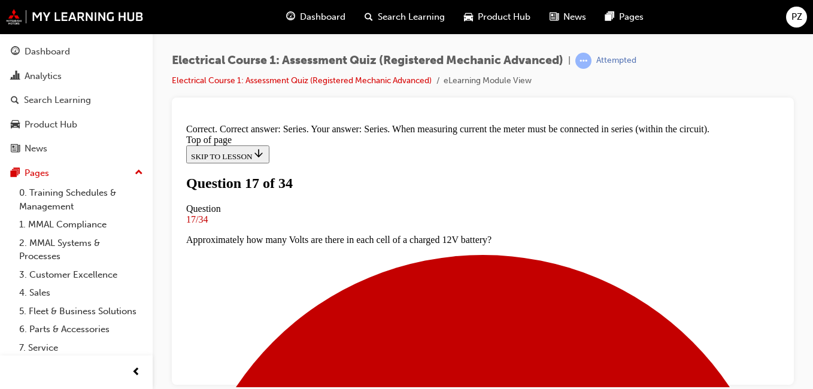
scroll to position [411, 0]
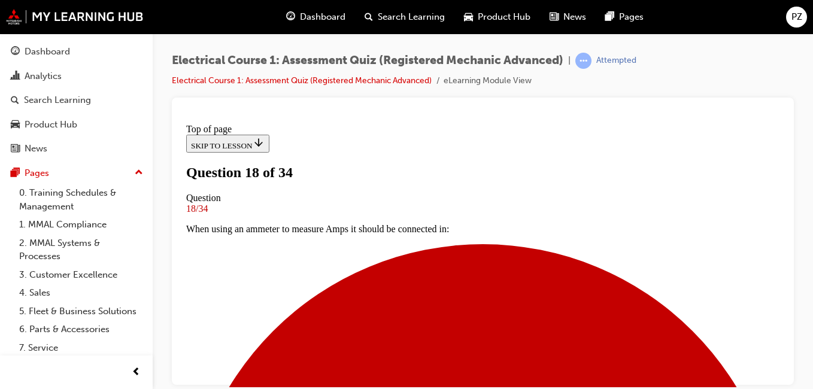
scroll to position [74, 0]
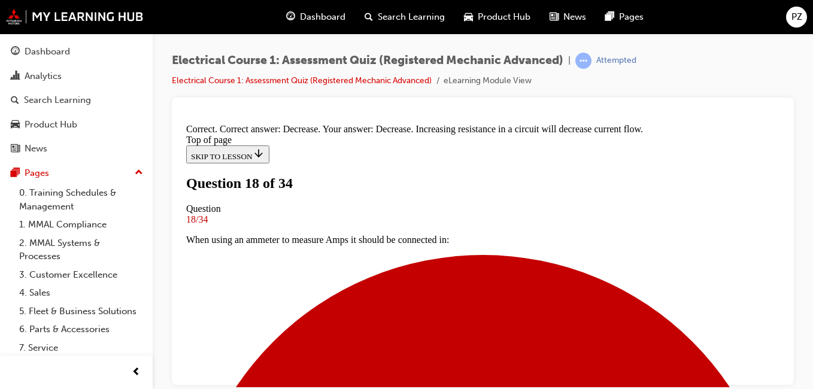
scroll to position [403, 0]
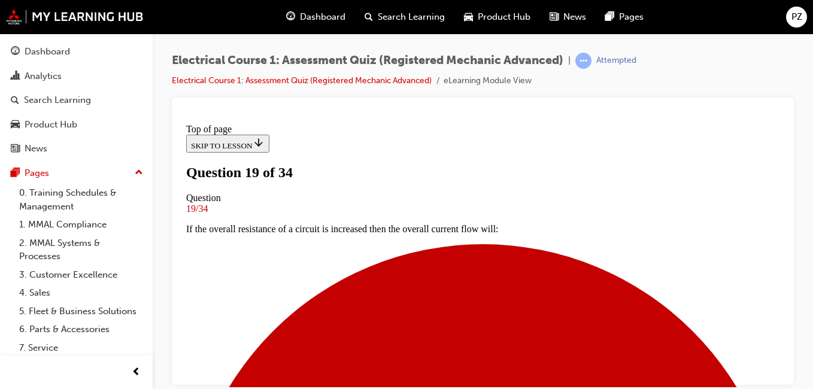
scroll to position [170, 0]
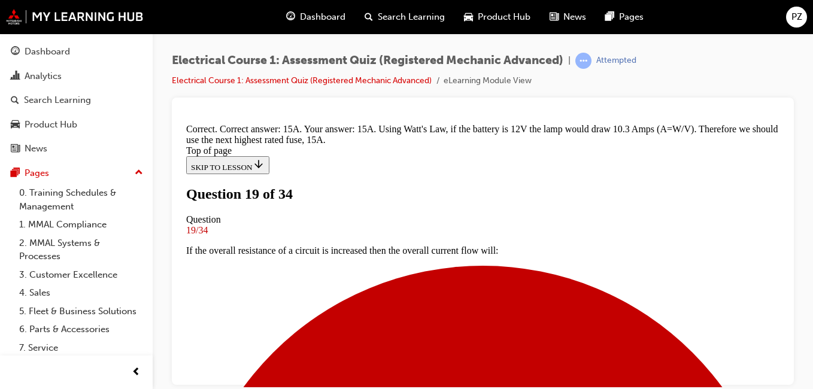
scroll to position [433, 0]
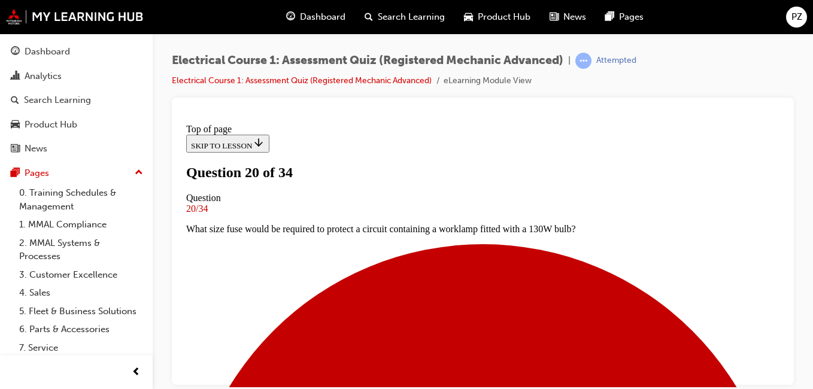
scroll to position [241, 0]
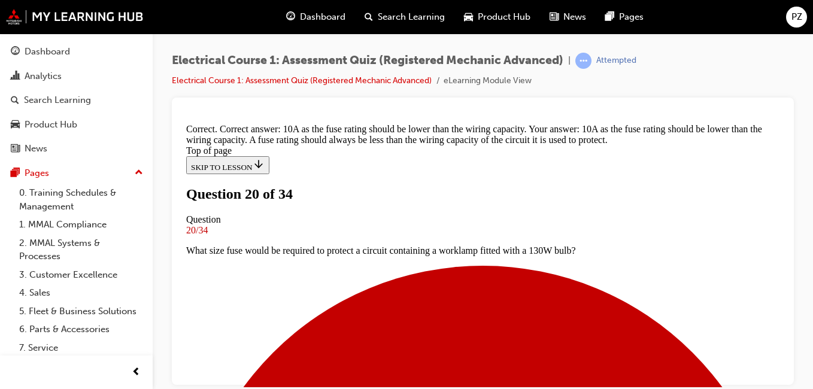
scroll to position [467, 0]
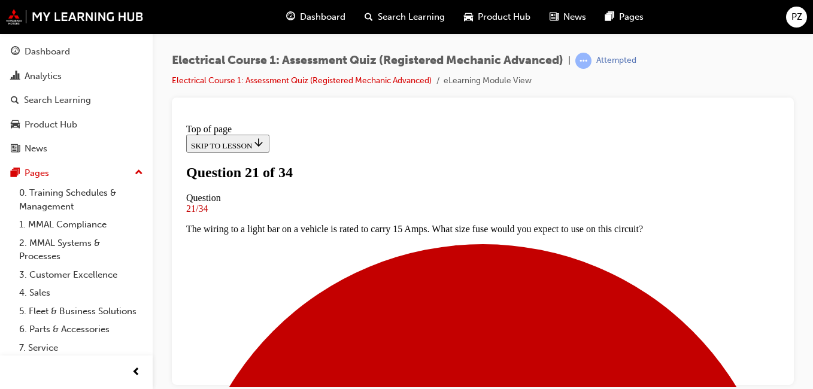
scroll to position [146, 0]
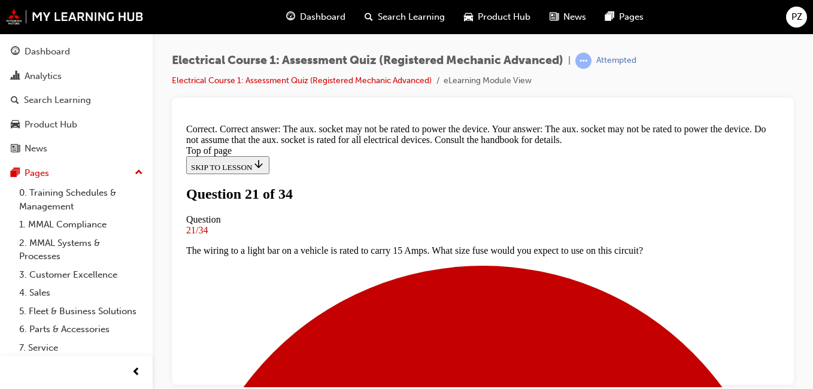
scroll to position [371, 0]
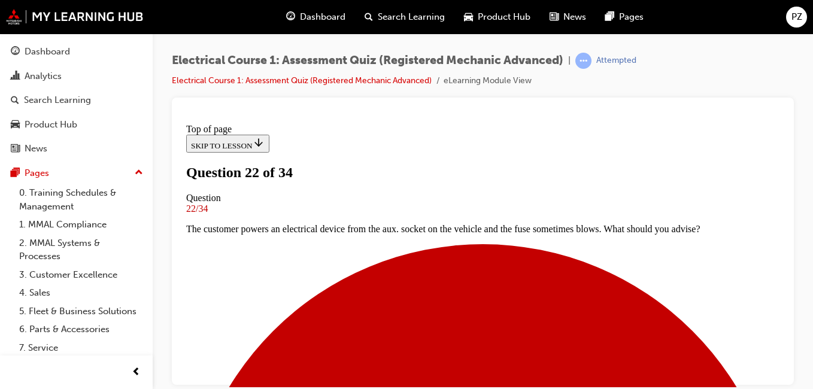
scroll to position [2, 0]
click at [786, 381] on div at bounding box center [483, 242] width 622 height 288
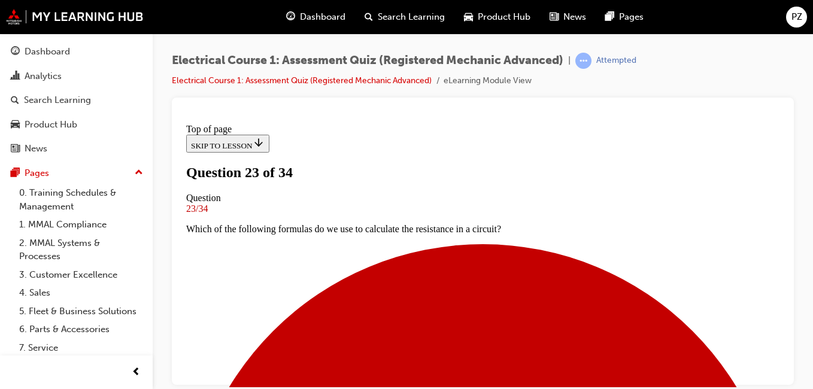
scroll to position [146, 0]
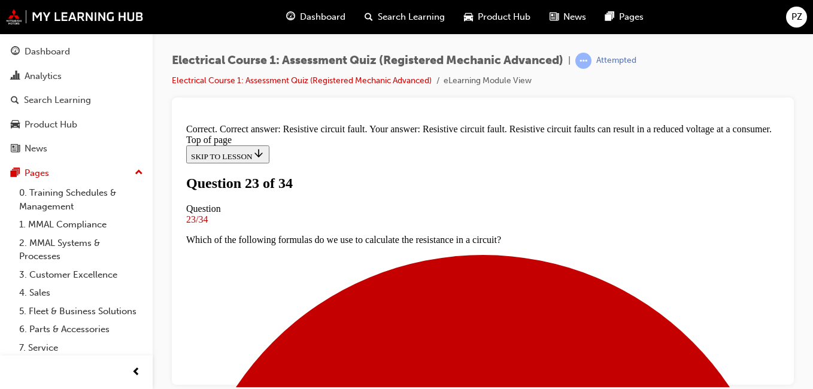
scroll to position [351, 0]
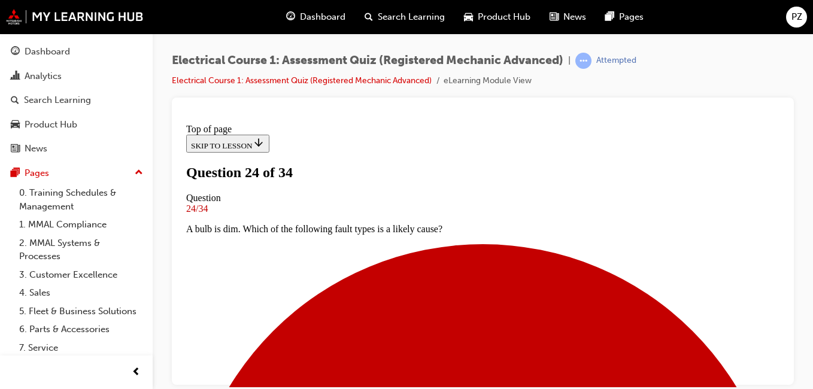
scroll to position [170, 0]
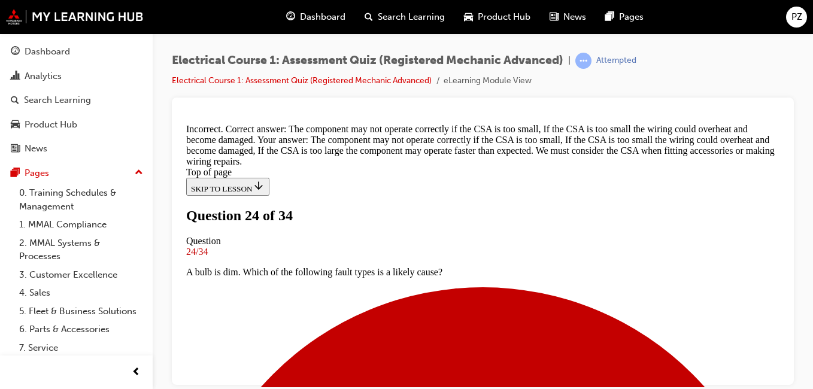
scroll to position [488, 0]
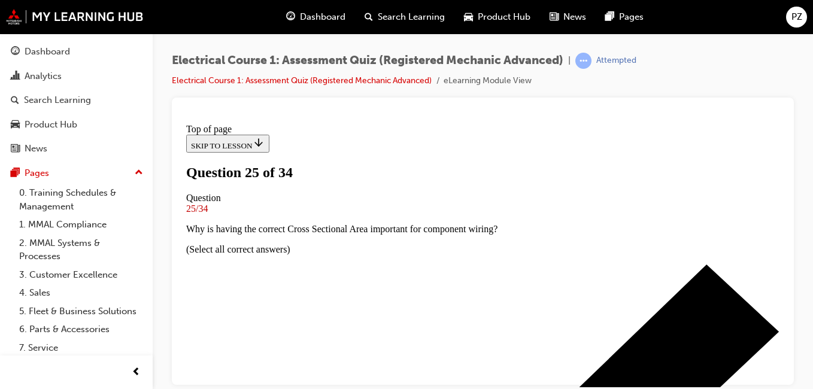
scroll to position [98, 0]
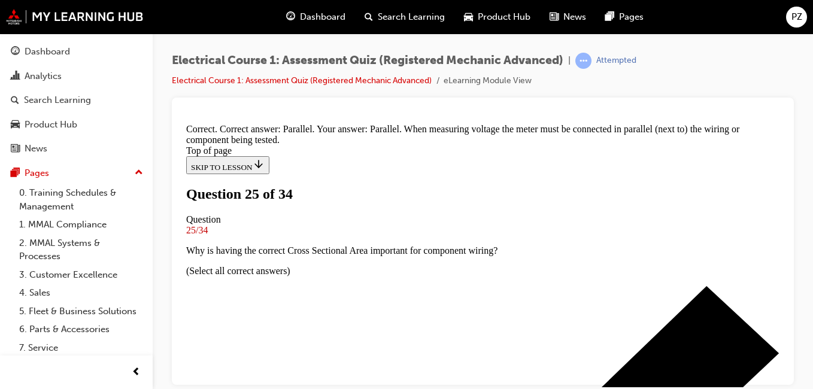
scroll to position [411, 0]
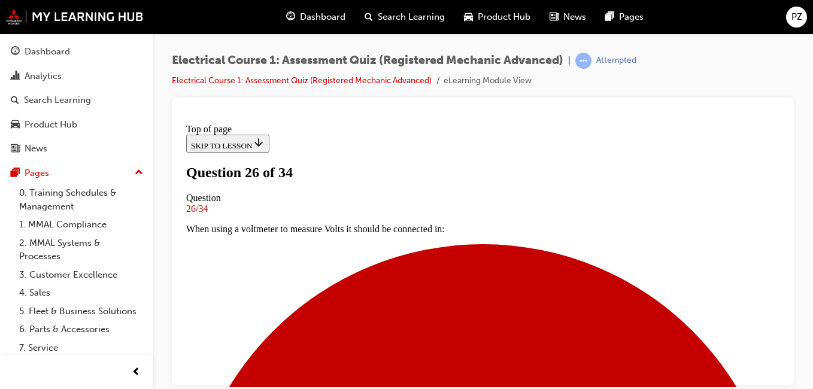
scroll to position [122, 0]
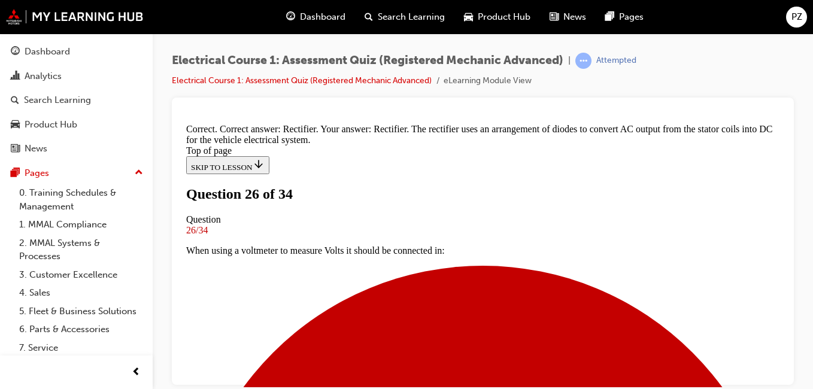
scroll to position [413, 0]
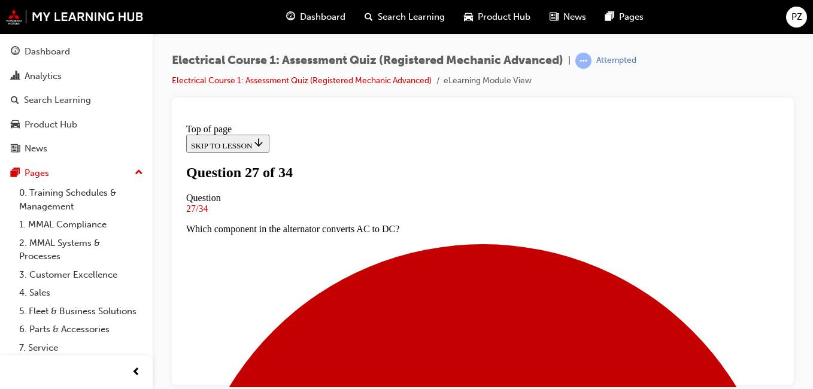
scroll to position [122, 0]
drag, startPoint x: 780, startPoint y: 268, endPoint x: 969, endPoint y: 448, distance: 260.1
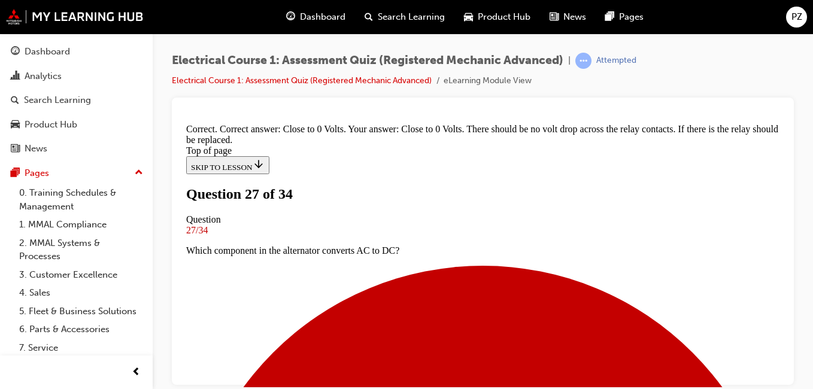
scroll to position [419, 0]
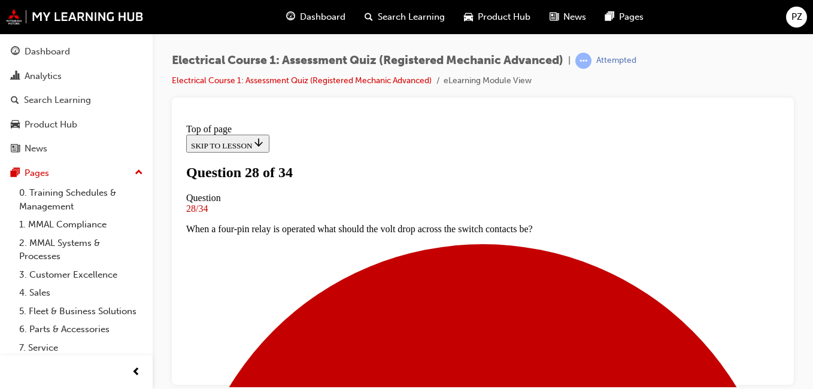
scroll to position [170, 0]
click at [788, 381] on div at bounding box center [483, 242] width 622 height 288
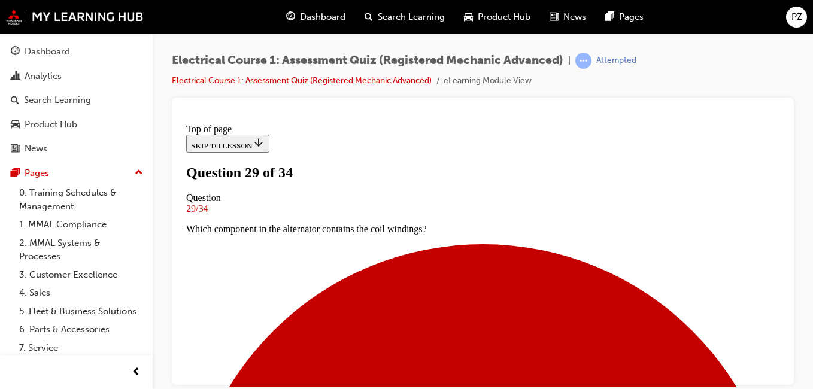
scroll to position [170, 0]
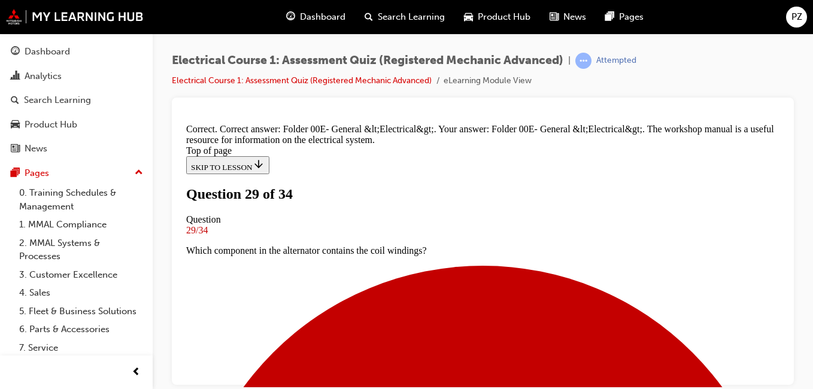
scroll to position [419, 0]
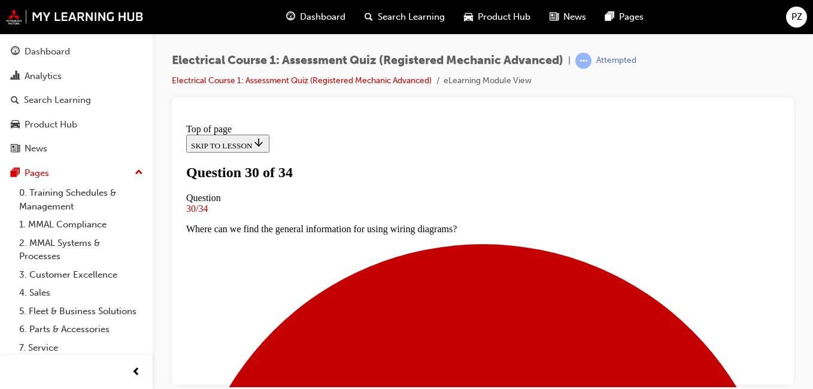
scroll to position [2, 0]
click at [785, 380] on div at bounding box center [483, 242] width 622 height 288
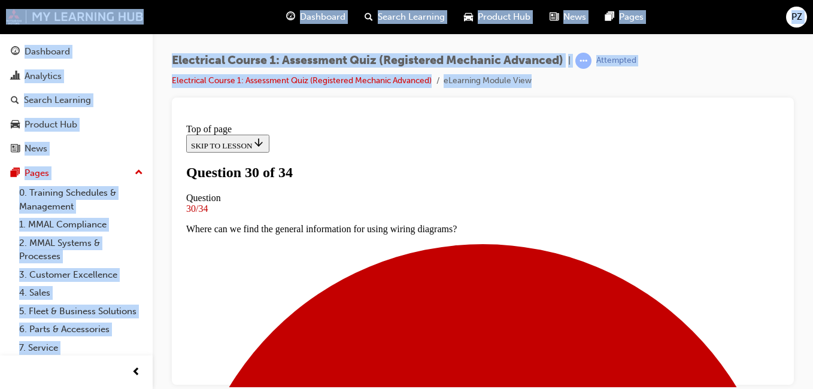
click at [785, 380] on div at bounding box center [483, 242] width 622 height 288
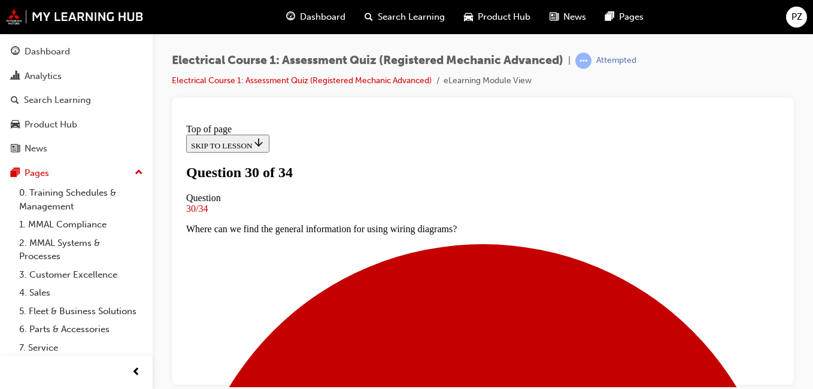
scroll to position [98, 0]
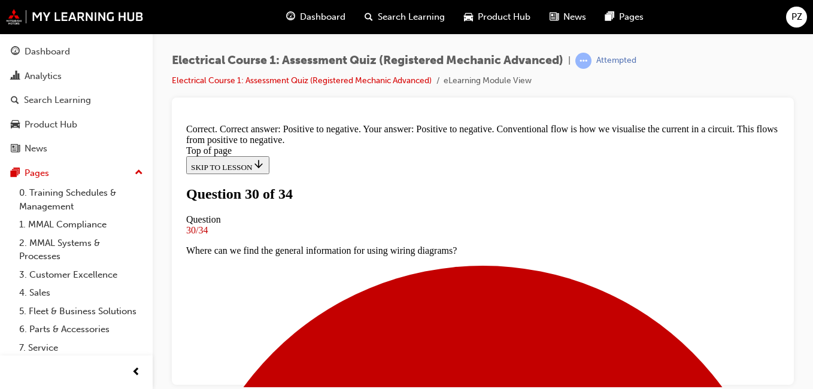
scroll to position [399, 0]
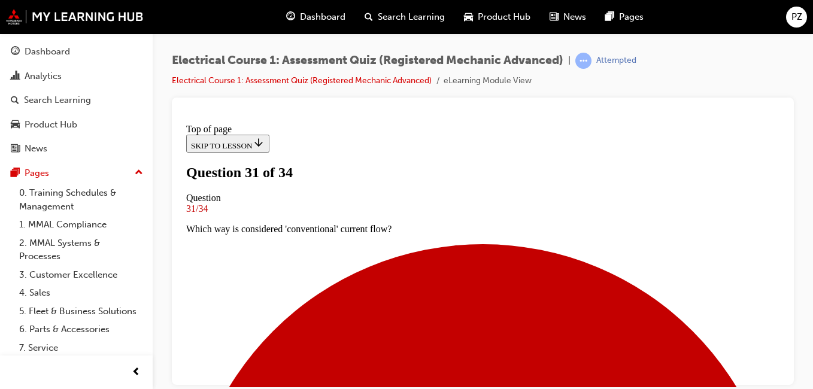
scroll to position [193, 0]
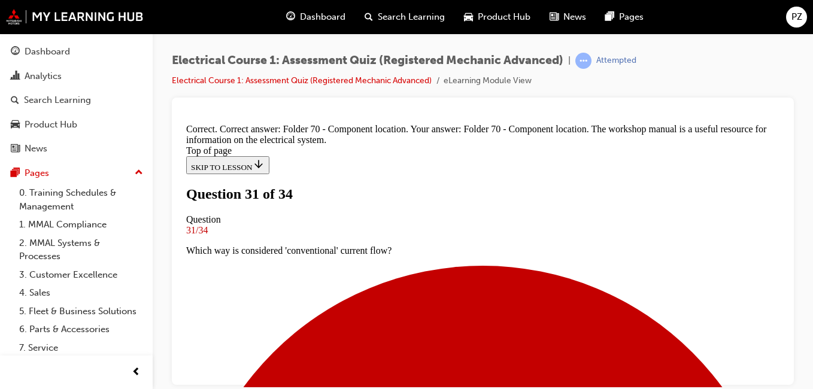
scroll to position [399, 0]
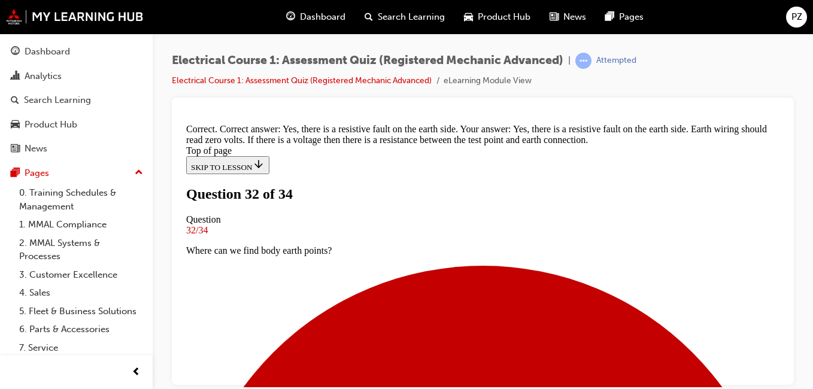
scroll to position [481, 0]
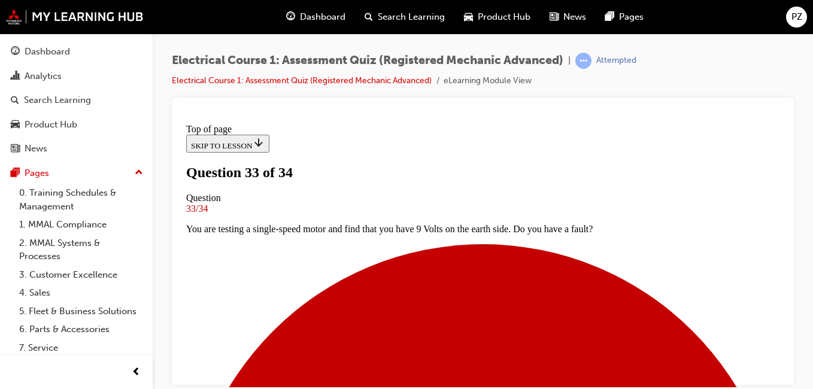
scroll to position [74, 0]
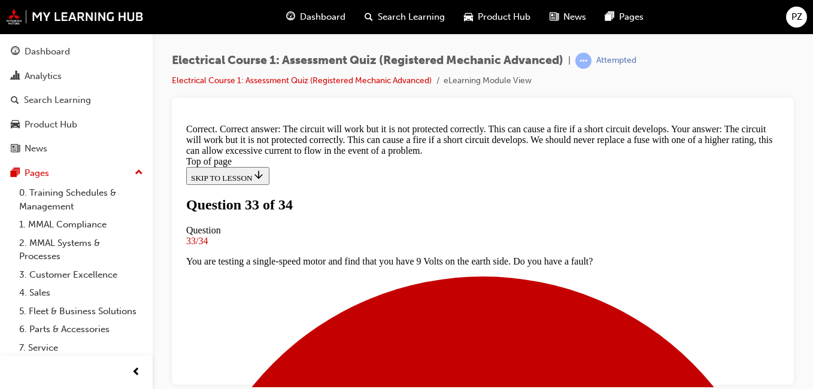
scroll to position [435, 0]
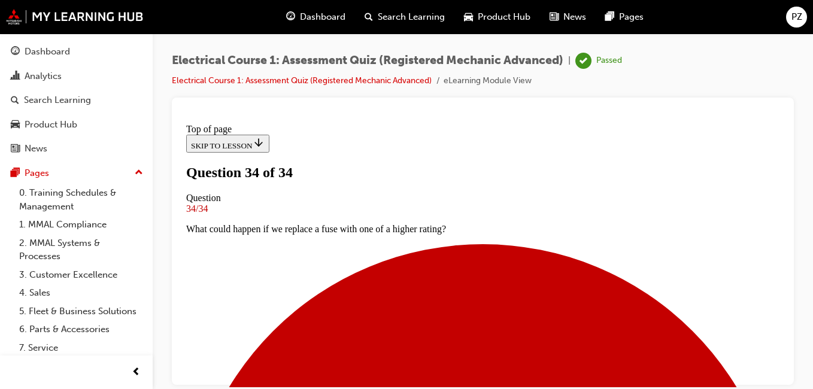
scroll to position [342, 0]
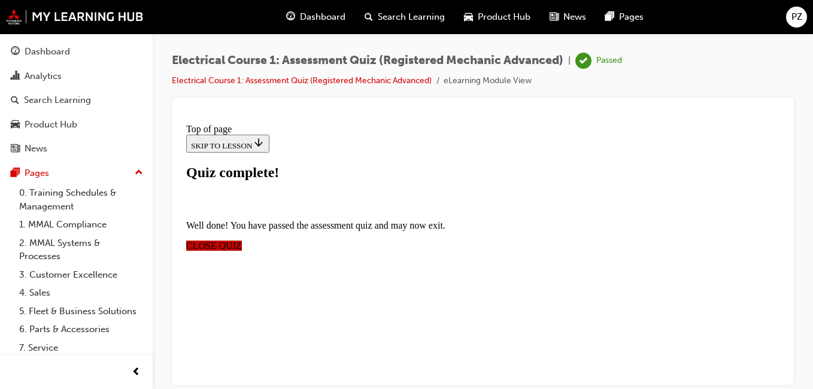
click at [242, 240] on span "CLOSE QUIZ" at bounding box center [214, 245] width 56 height 10
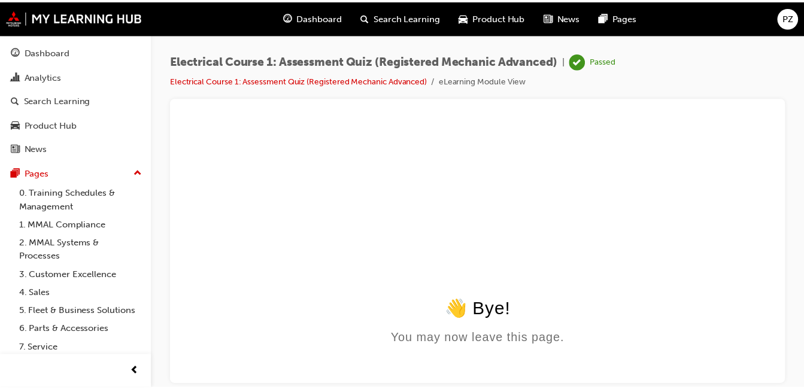
scroll to position [0, 0]
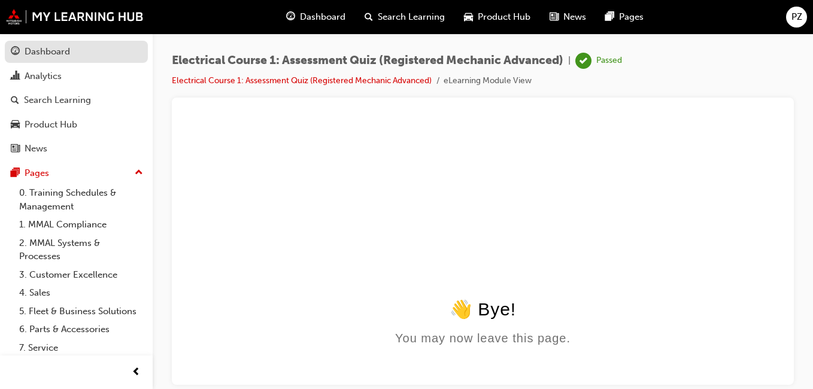
click at [75, 51] on div "Dashboard" at bounding box center [76, 51] width 131 height 15
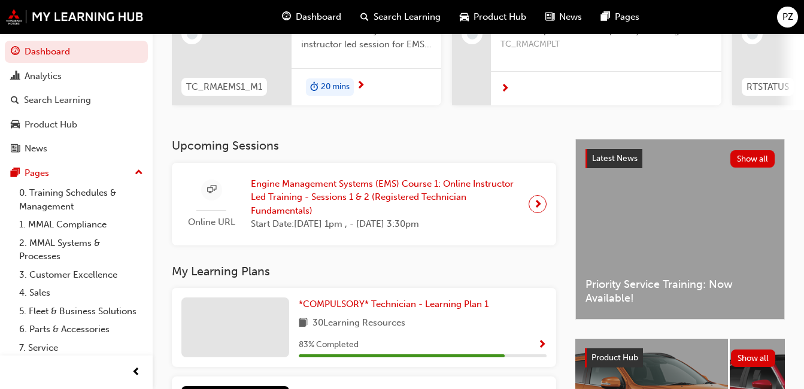
scroll to position [168, 0]
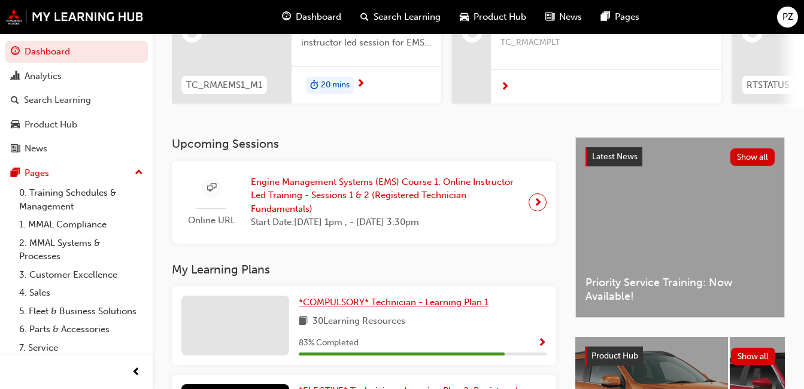
click at [416, 307] on span "*COMPULSORY* Technician - Learning Plan 1" at bounding box center [394, 302] width 190 height 11
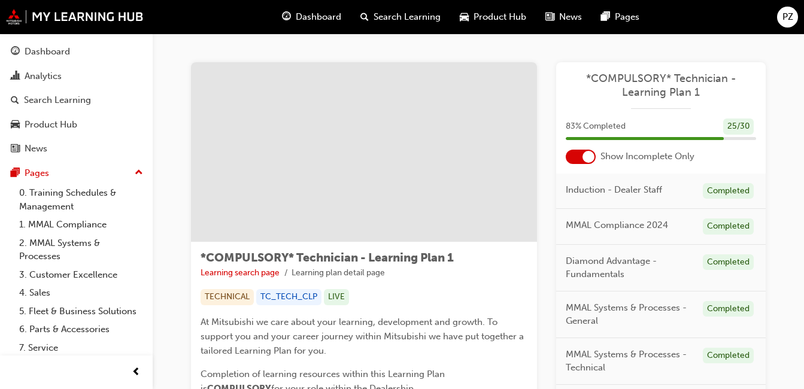
click at [589, 158] on div at bounding box center [589, 157] width 12 height 12
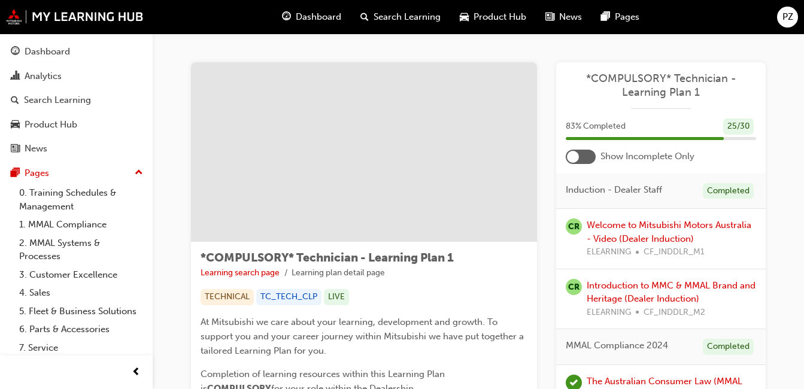
click at [589, 158] on div at bounding box center [581, 157] width 30 height 14
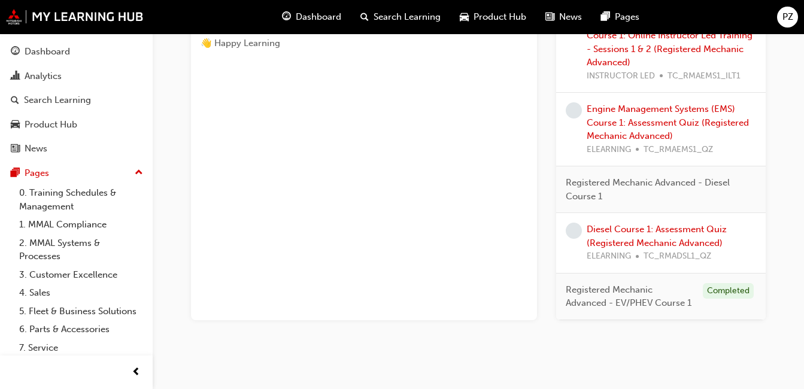
scroll to position [745, 0]
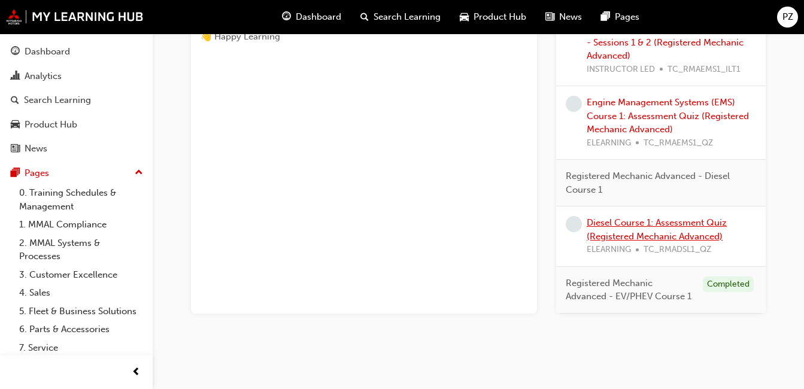
click at [651, 225] on link "Diesel Course 1: Assessment Quiz (Registered Mechanic Advanced)" at bounding box center [657, 229] width 140 height 25
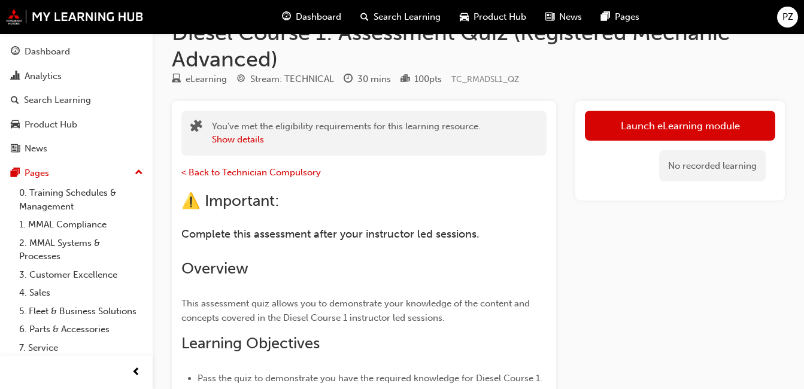
scroll to position [27, 0]
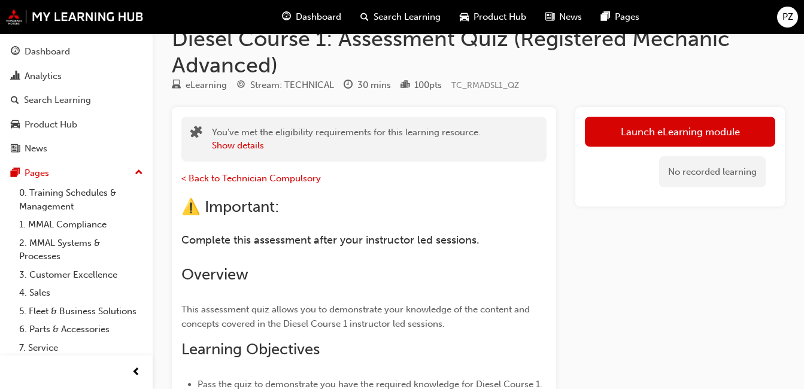
click at [791, 14] on span "PZ" at bounding box center [788, 17] width 11 height 14
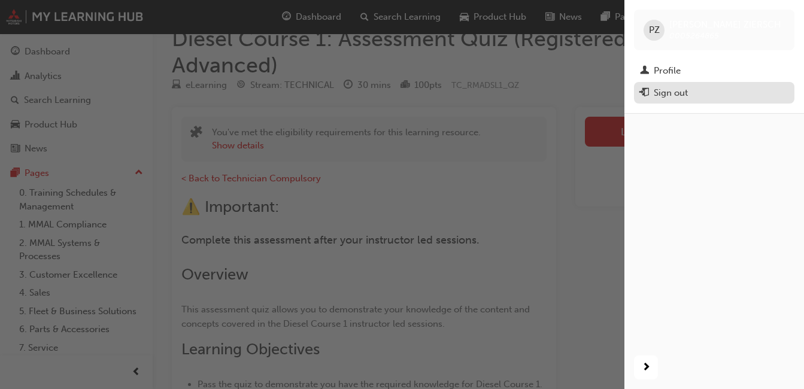
click at [673, 92] on div "Sign out" at bounding box center [671, 93] width 34 height 14
